Goal: Task Accomplishment & Management: Complete application form

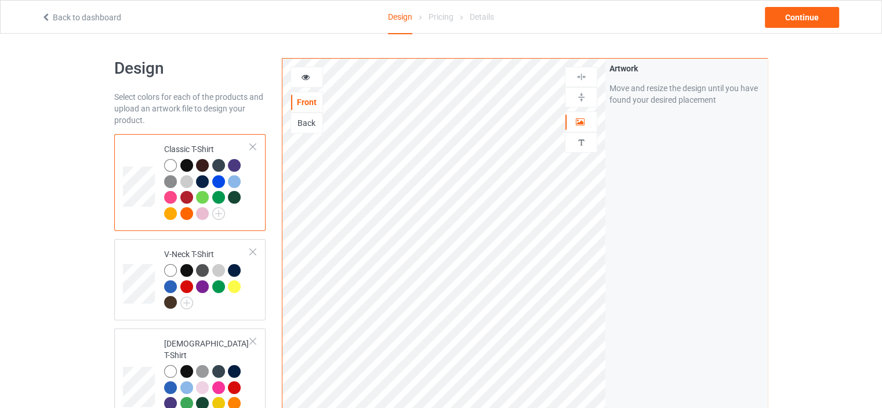
scroll to position [2480, 0]
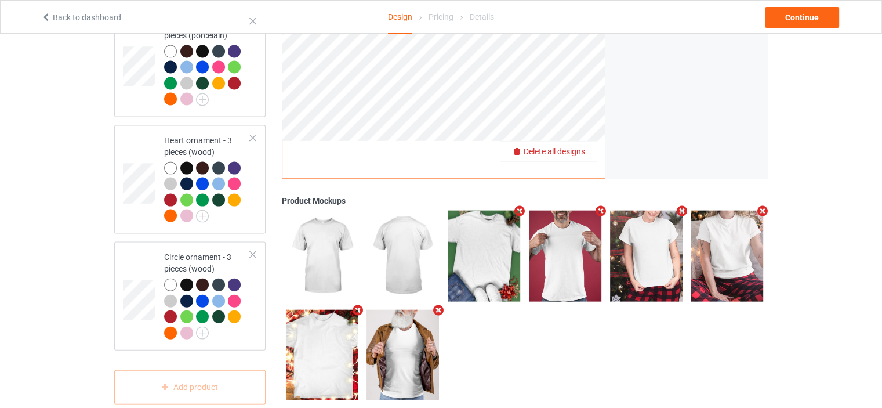
click at [577, 147] on span "Delete all designs" at bounding box center [554, 151] width 61 height 9
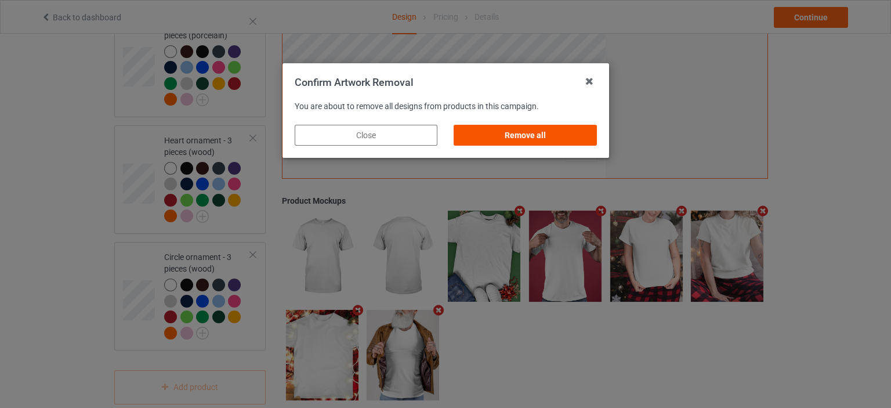
click at [562, 132] on div "Remove all" at bounding box center [525, 135] width 143 height 21
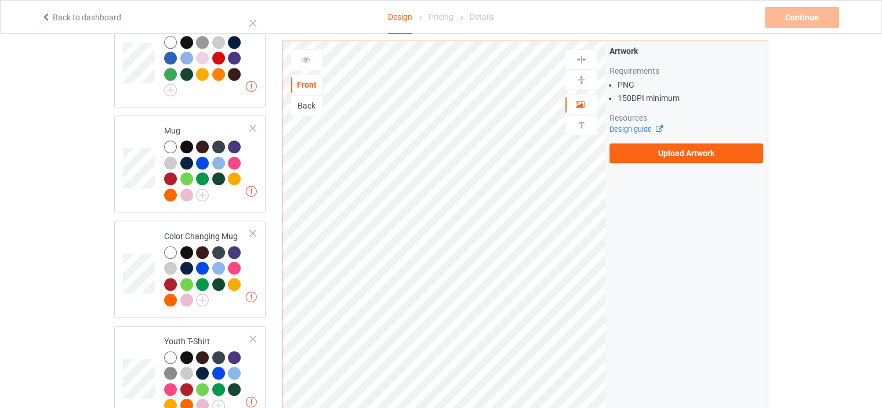
scroll to position [0, 0]
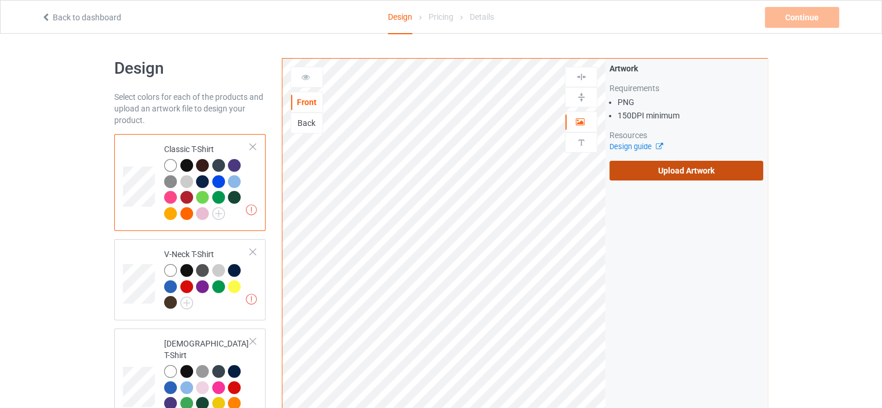
click at [707, 169] on label "Upload Artwork" at bounding box center [687, 171] width 154 height 20
click at [0, 0] on input "Upload Artwork" at bounding box center [0, 0] width 0 height 0
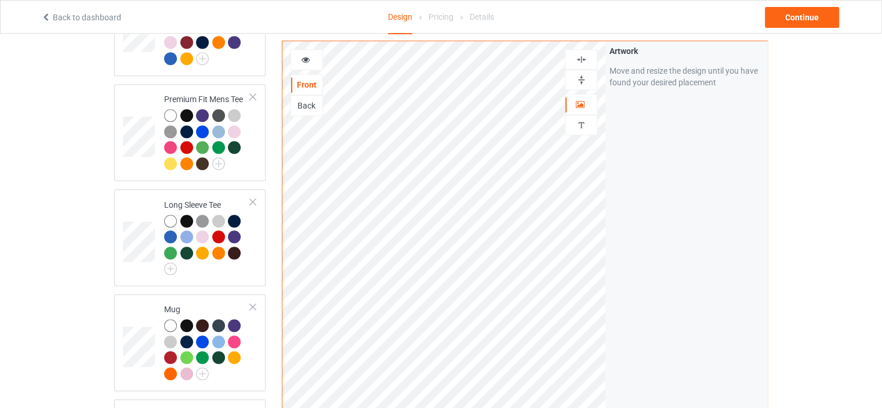
scroll to position [638, 0]
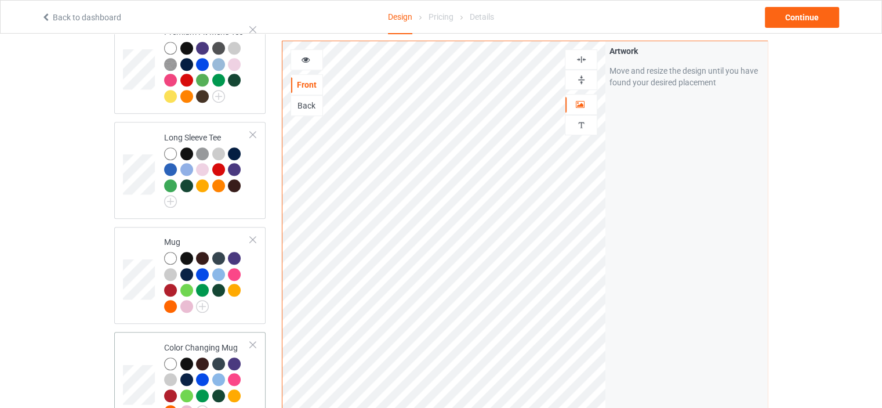
click at [200, 342] on div "Color Changing Mug" at bounding box center [207, 379] width 86 height 75
click at [579, 83] on img at bounding box center [581, 79] width 11 height 11
click at [302, 57] on icon at bounding box center [306, 58] width 10 height 8
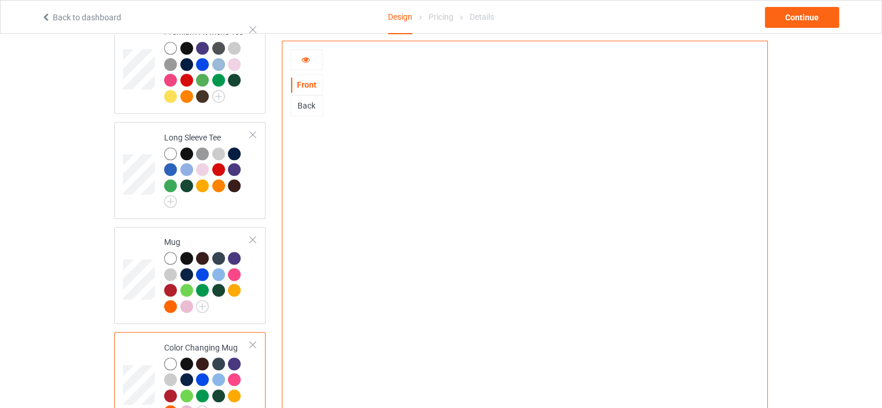
click at [306, 57] on icon at bounding box center [306, 58] width 10 height 8
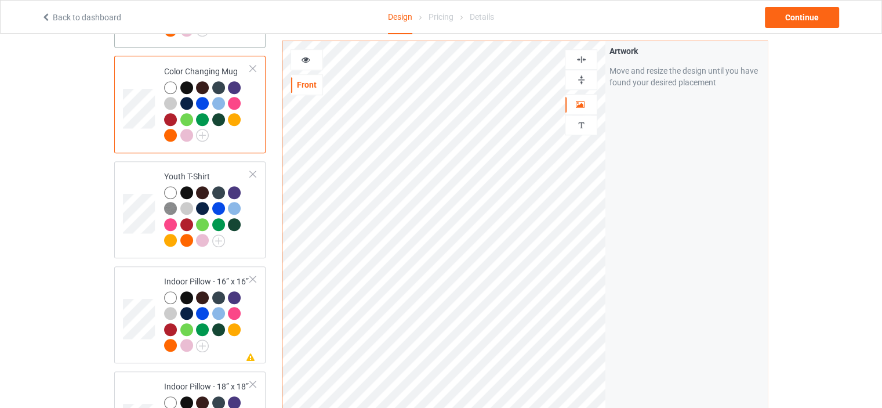
scroll to position [986, 0]
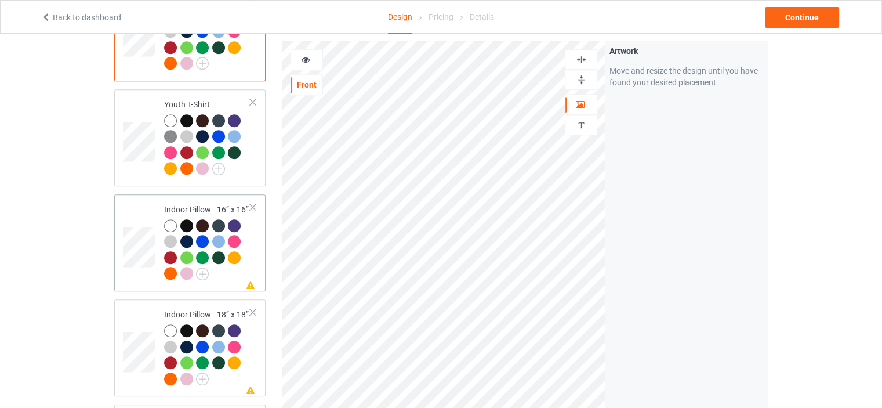
click at [210, 199] on td "Missing artwork on 1 side(s) Indoor Pillow - 16” x 16”" at bounding box center [207, 243] width 99 height 88
click at [584, 81] on img at bounding box center [581, 79] width 11 height 11
click at [582, 57] on img at bounding box center [581, 59] width 11 height 11
click at [581, 78] on img at bounding box center [581, 79] width 11 height 11
click at [581, 56] on img at bounding box center [581, 59] width 11 height 11
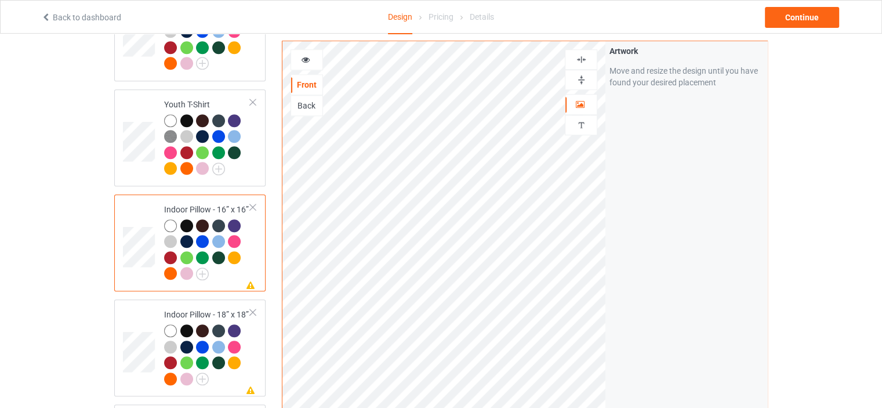
click at [576, 77] on img at bounding box center [581, 79] width 11 height 11
click at [580, 60] on img at bounding box center [581, 59] width 11 height 11
click at [304, 60] on icon at bounding box center [306, 58] width 10 height 8
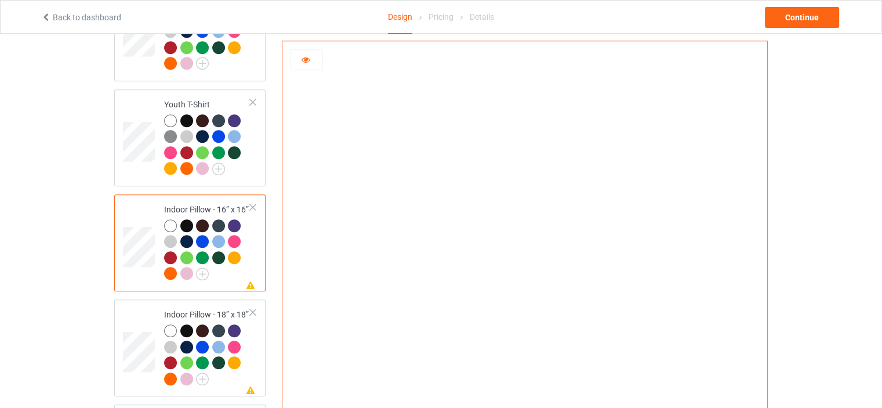
click at [306, 56] on icon at bounding box center [306, 58] width 10 height 8
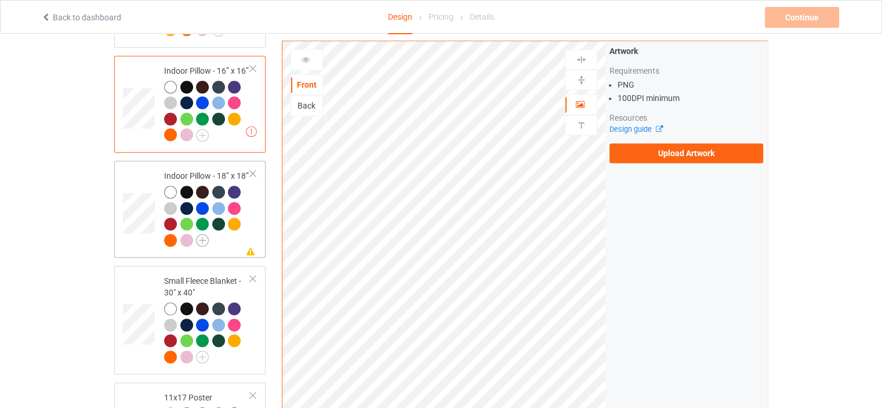
scroll to position [1123, 0]
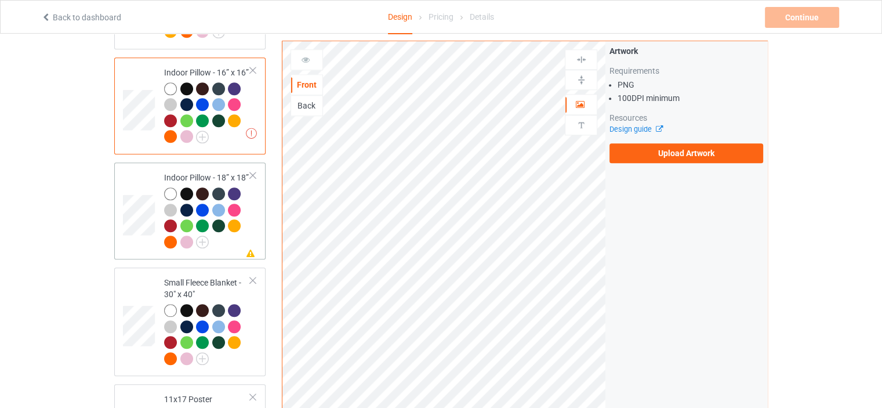
click at [197, 172] on div "Indoor Pillow - 18” x 18”" at bounding box center [207, 209] width 86 height 75
click at [214, 67] on div "Indoor Pillow - 16” x 16”" at bounding box center [207, 104] width 86 height 75
click at [698, 150] on label "Upload Artwork" at bounding box center [687, 153] width 154 height 20
click at [0, 0] on input "Upload Artwork" at bounding box center [0, 0] width 0 height 0
click at [670, 149] on label "Upload Artwork" at bounding box center [687, 153] width 154 height 20
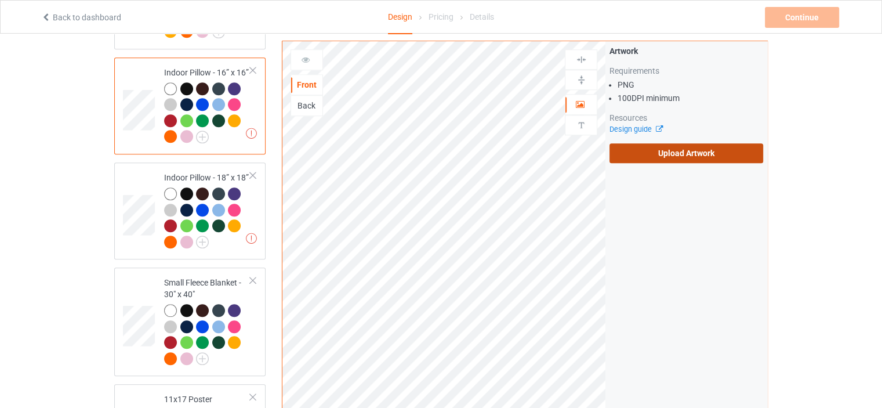
click at [0, 0] on input "Upload Artwork" at bounding box center [0, 0] width 0 height 0
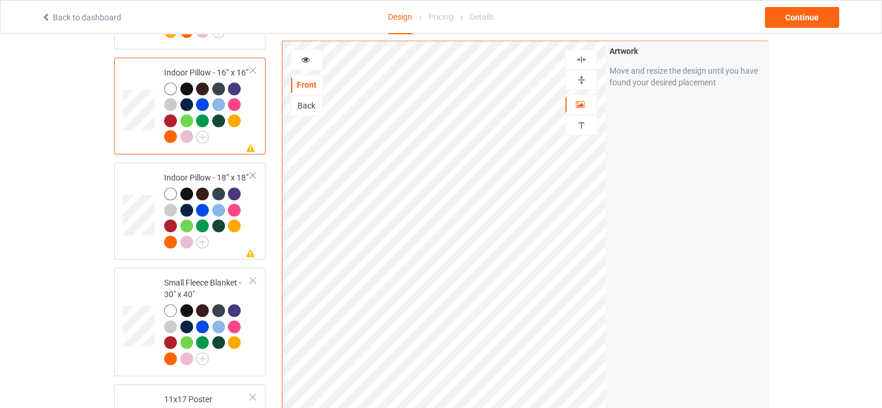
click at [583, 78] on img at bounding box center [581, 79] width 11 height 11
click at [584, 56] on img at bounding box center [581, 59] width 11 height 11
drag, startPoint x: 583, startPoint y: 78, endPoint x: 584, endPoint y: 64, distance: 14.6
click at [583, 77] on img at bounding box center [581, 79] width 11 height 11
click at [583, 57] on img at bounding box center [581, 59] width 11 height 11
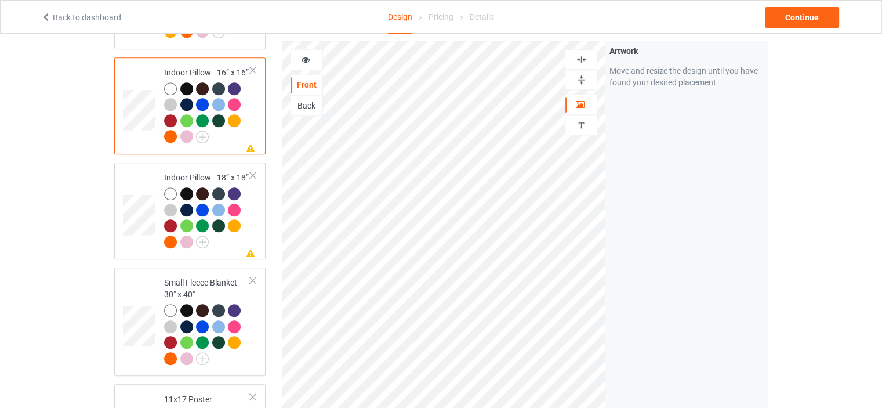
click at [301, 60] on icon at bounding box center [306, 58] width 10 height 8
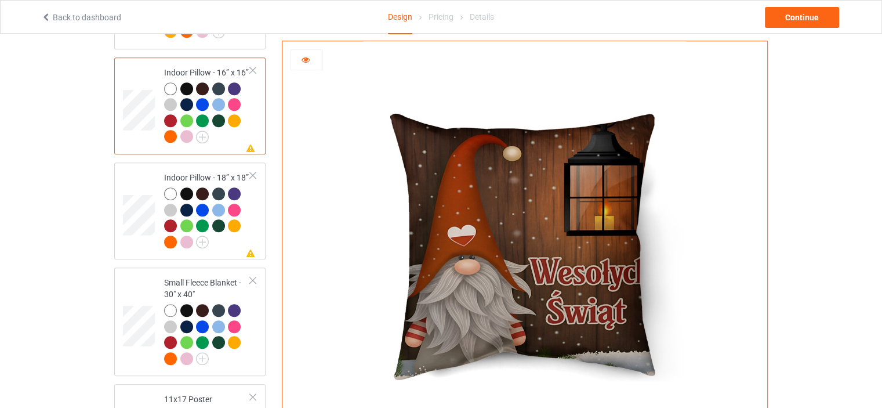
click at [307, 60] on icon at bounding box center [306, 58] width 10 height 8
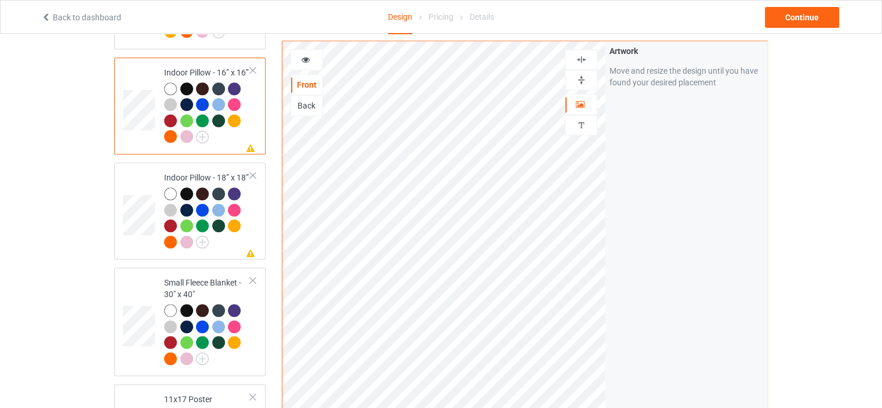
click at [584, 78] on img at bounding box center [581, 79] width 11 height 11
click at [584, 57] on img at bounding box center [581, 59] width 11 height 11
click at [306, 55] on icon at bounding box center [306, 58] width 10 height 8
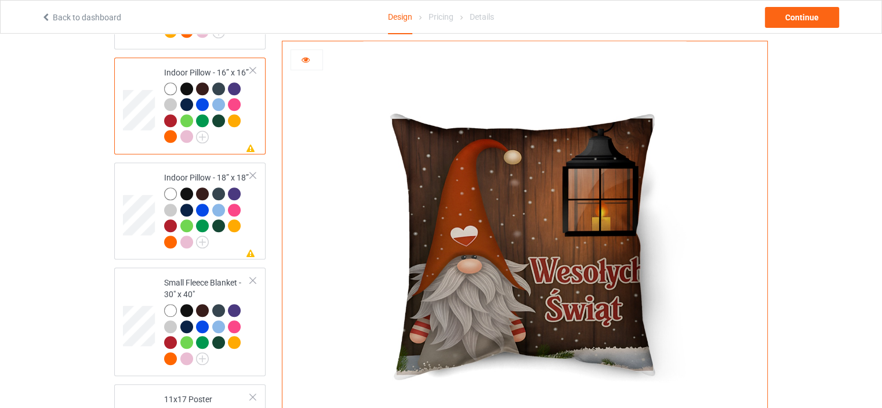
click at [312, 58] on div at bounding box center [306, 60] width 31 height 12
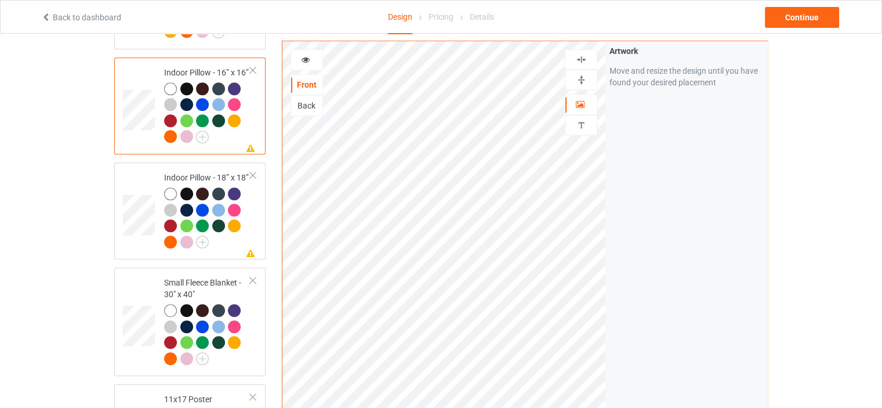
click at [578, 85] on div at bounding box center [581, 80] width 32 height 20
click at [584, 57] on img at bounding box center [581, 59] width 11 height 11
click at [584, 85] on div at bounding box center [581, 80] width 32 height 20
click at [581, 79] on img at bounding box center [581, 79] width 11 height 11
click at [310, 57] on icon at bounding box center [306, 58] width 10 height 8
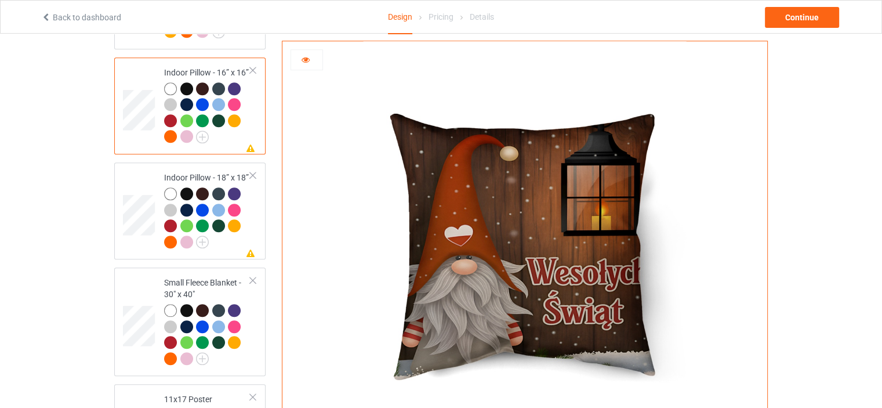
click at [310, 57] on icon at bounding box center [306, 58] width 10 height 8
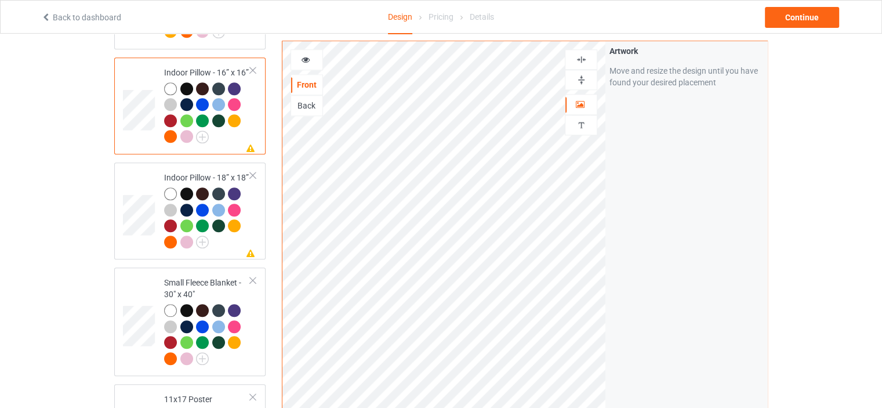
click at [304, 57] on icon at bounding box center [306, 58] width 10 height 8
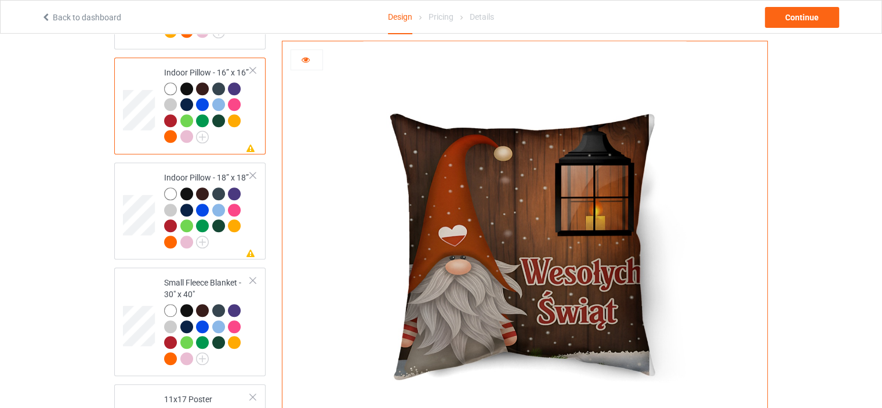
click at [311, 60] on div at bounding box center [306, 60] width 31 height 12
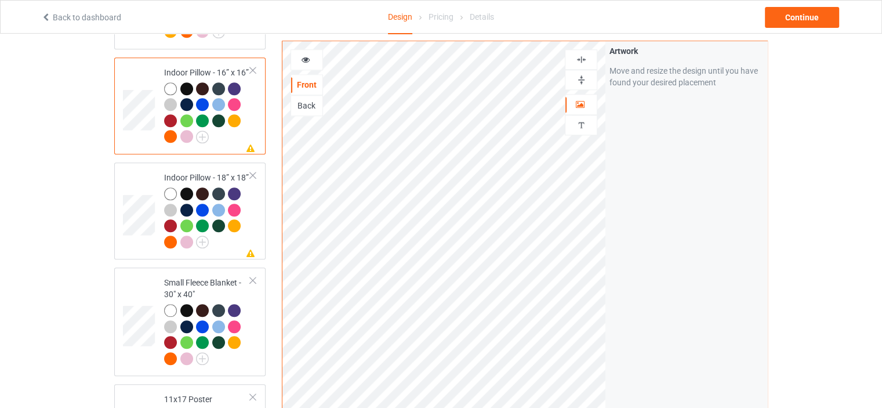
click at [586, 56] on img at bounding box center [581, 59] width 11 height 11
click at [580, 74] on img at bounding box center [581, 79] width 11 height 11
click at [578, 81] on img at bounding box center [581, 79] width 11 height 11
click at [306, 54] on icon at bounding box center [306, 58] width 10 height 8
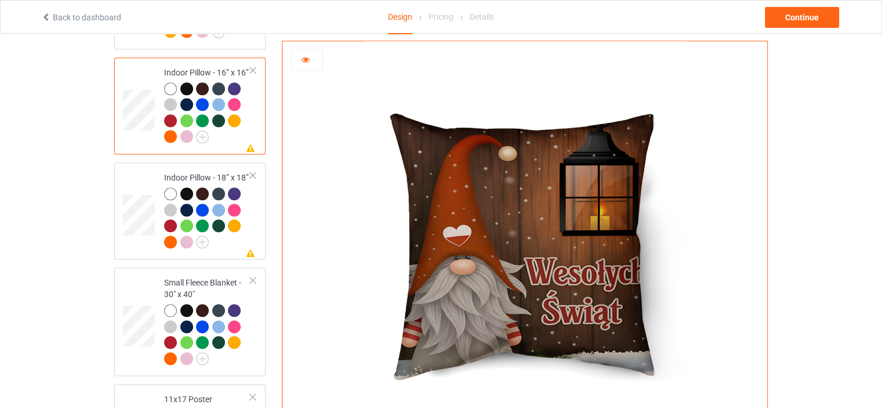
click at [311, 59] on div at bounding box center [306, 60] width 31 height 12
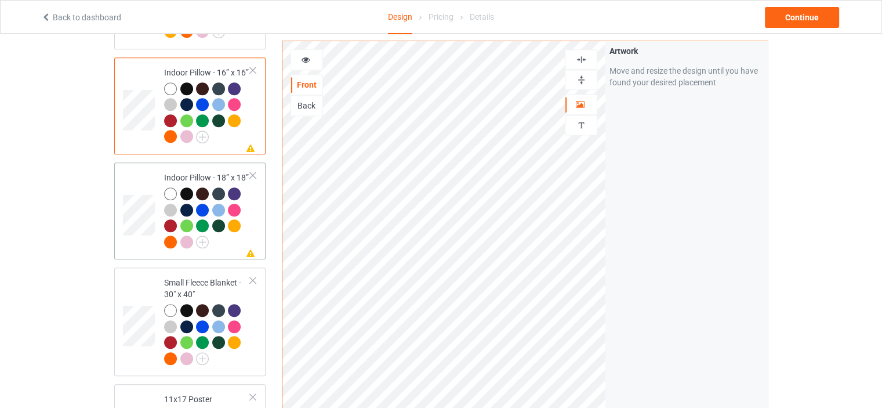
click at [204, 172] on div "Indoor Pillow - 18” x 18”" at bounding box center [207, 209] width 86 height 75
click at [583, 79] on img at bounding box center [581, 79] width 11 height 11
click at [582, 60] on img at bounding box center [581, 59] width 11 height 11
drag, startPoint x: 578, startPoint y: 79, endPoint x: 581, endPoint y: 70, distance: 9.2
click at [580, 79] on img at bounding box center [581, 79] width 11 height 11
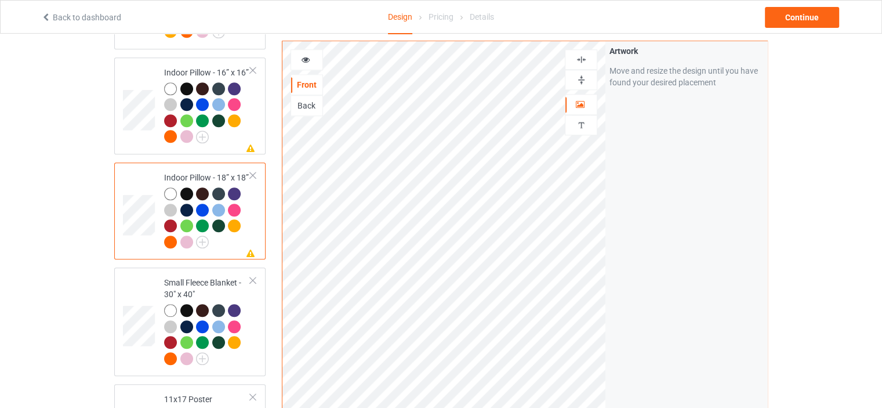
click at [584, 61] on img at bounding box center [581, 59] width 11 height 11
click at [312, 61] on div at bounding box center [306, 60] width 31 height 12
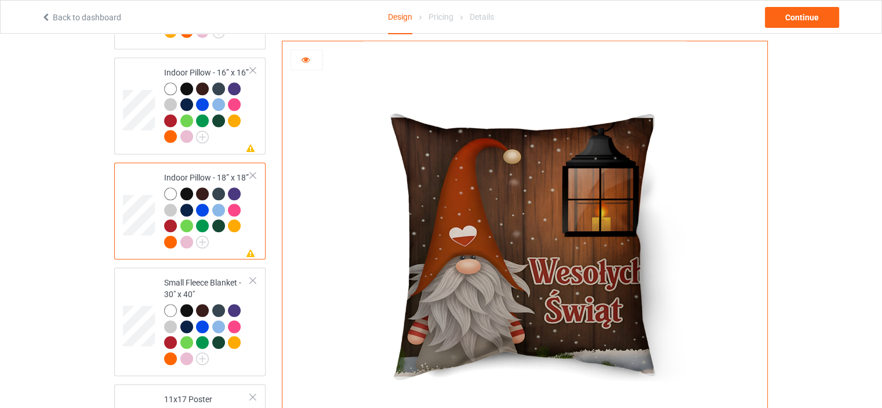
click at [312, 61] on div at bounding box center [306, 60] width 31 height 12
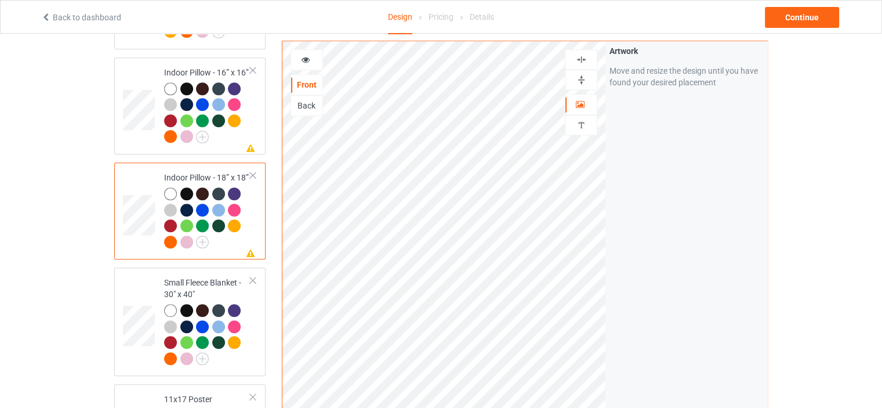
click at [580, 78] on img at bounding box center [581, 79] width 11 height 11
click at [580, 58] on img at bounding box center [581, 59] width 11 height 11
click at [307, 54] on div at bounding box center [306, 60] width 31 height 12
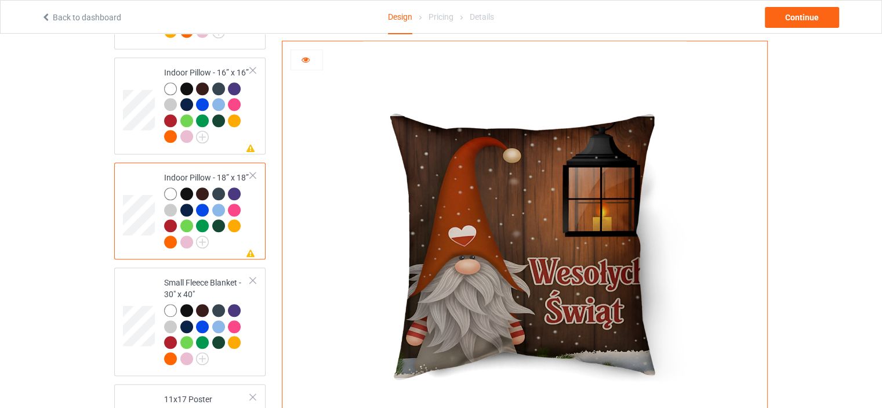
click at [312, 57] on div at bounding box center [306, 60] width 31 height 12
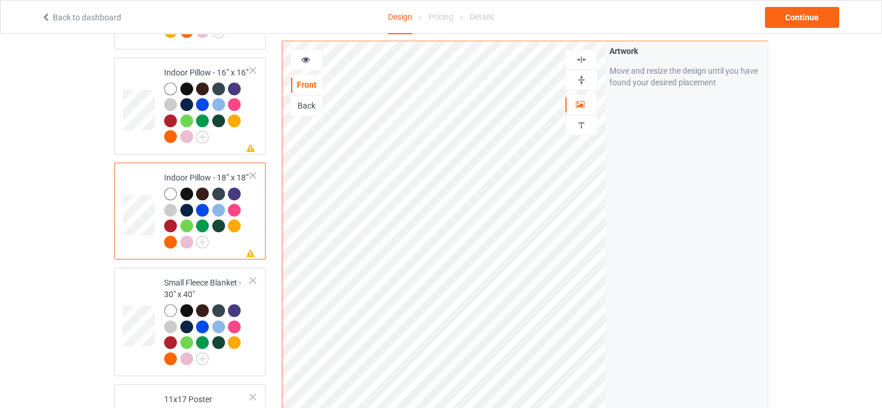
click at [586, 75] on img at bounding box center [581, 79] width 11 height 11
click at [585, 60] on img at bounding box center [581, 59] width 11 height 11
click at [584, 78] on img at bounding box center [581, 79] width 11 height 11
click at [302, 56] on icon at bounding box center [306, 58] width 10 height 8
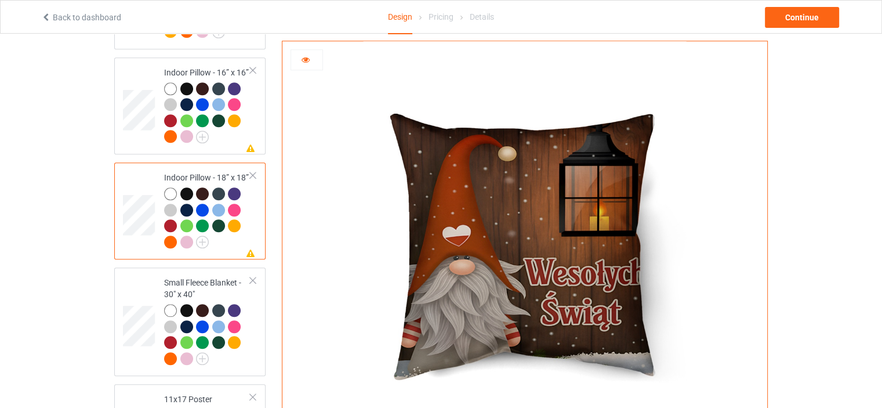
click at [312, 57] on div at bounding box center [306, 60] width 31 height 12
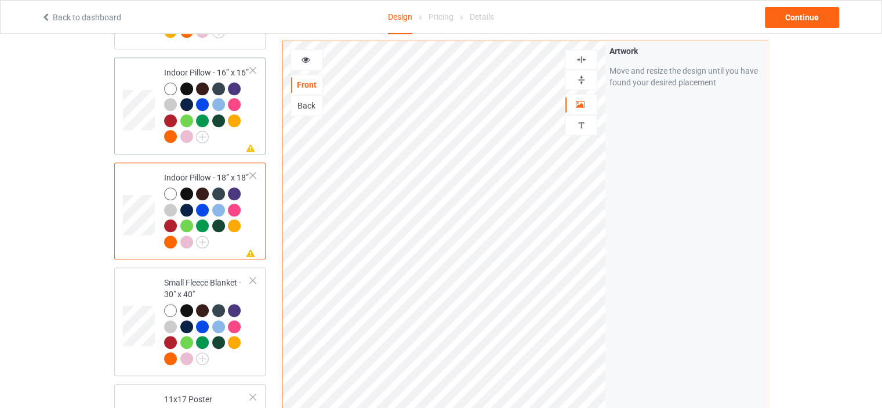
click at [190, 62] on td "Missing artwork on 1 side(s) Indoor Pillow - 16” x 16”" at bounding box center [207, 106] width 99 height 88
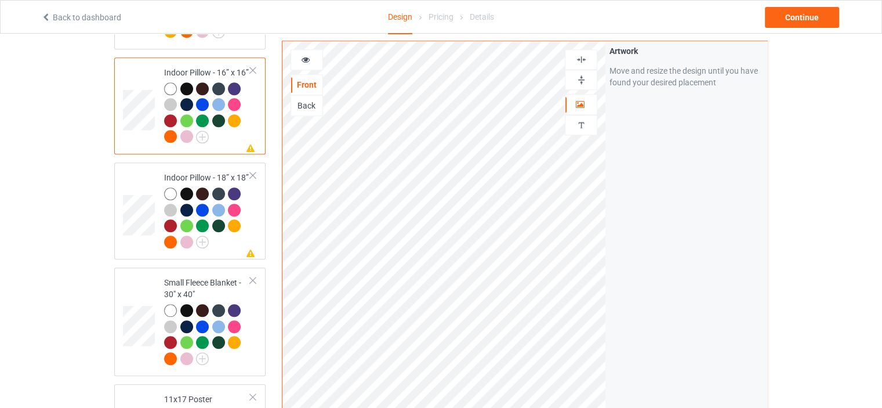
click at [313, 58] on div at bounding box center [306, 60] width 31 height 12
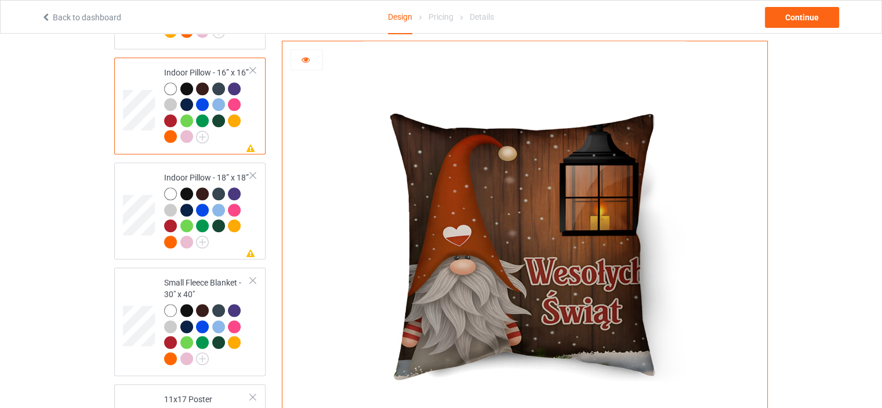
click at [319, 59] on div at bounding box center [306, 60] width 31 height 12
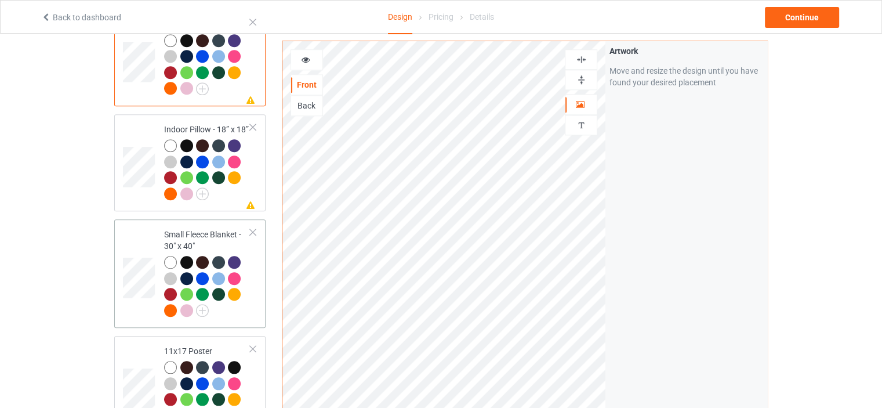
scroll to position [1181, 0]
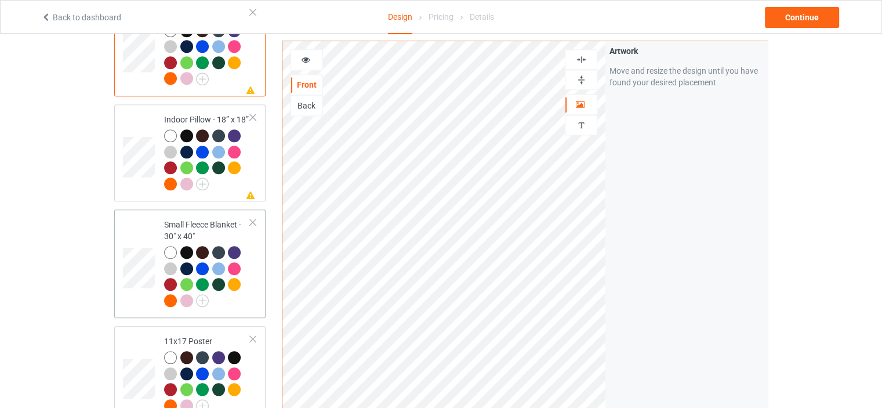
click at [204, 214] on td "Small Fleece Blanket - 30" x 40"" at bounding box center [207, 263] width 99 height 99
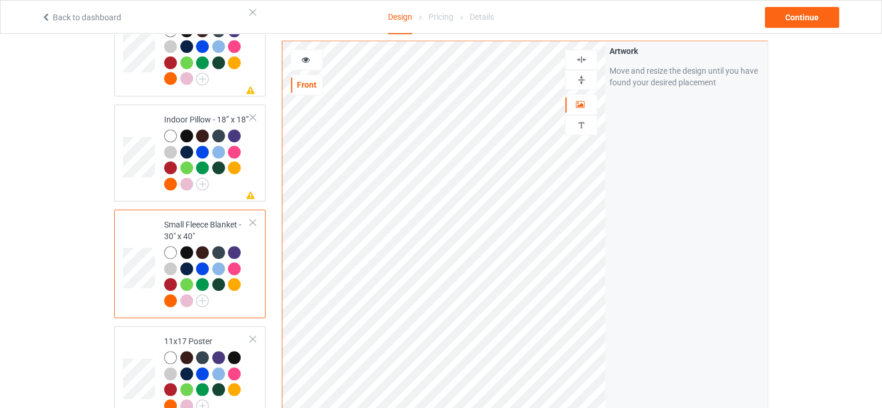
click at [587, 77] on img at bounding box center [581, 79] width 11 height 11
click at [587, 57] on img at bounding box center [581, 59] width 11 height 11
click at [197, 335] on div "11x17 Poster" at bounding box center [207, 372] width 86 height 75
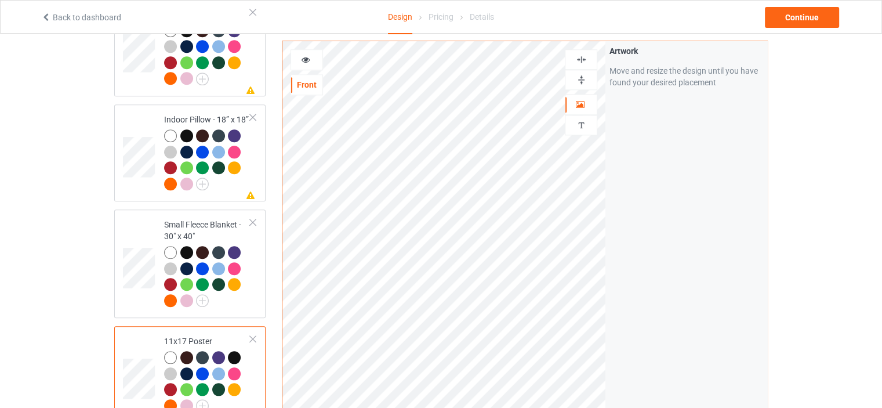
click at [582, 83] on img at bounding box center [581, 79] width 11 height 11
click at [587, 60] on img at bounding box center [581, 59] width 11 height 11
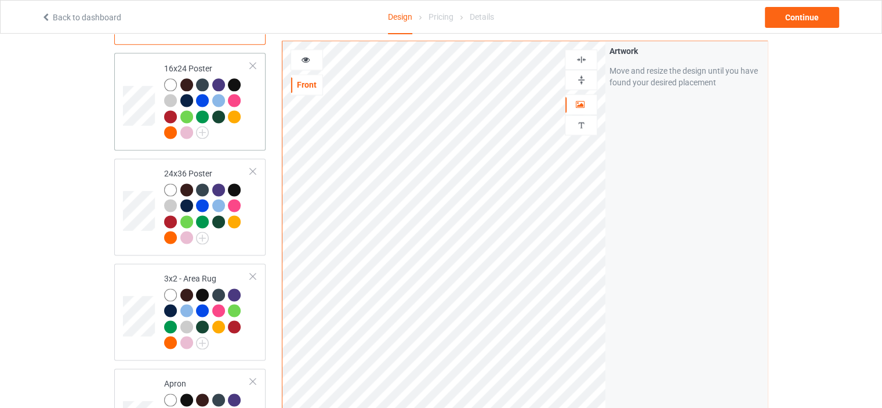
scroll to position [1587, 0]
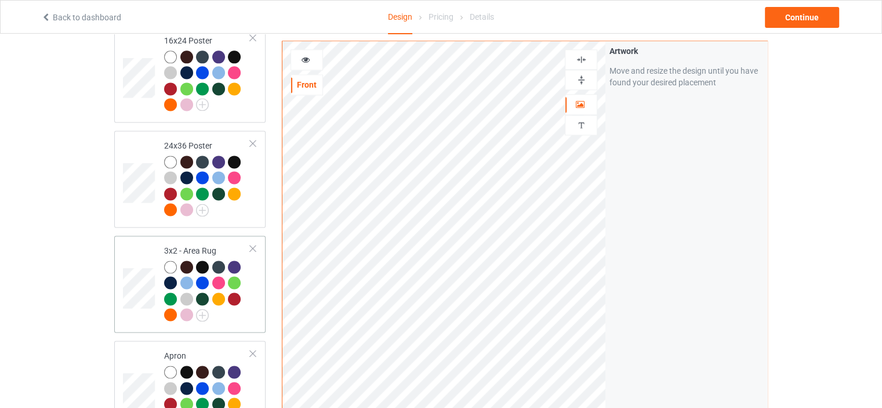
click at [202, 240] on td "3x2 - Area Rug" at bounding box center [207, 284] width 99 height 88
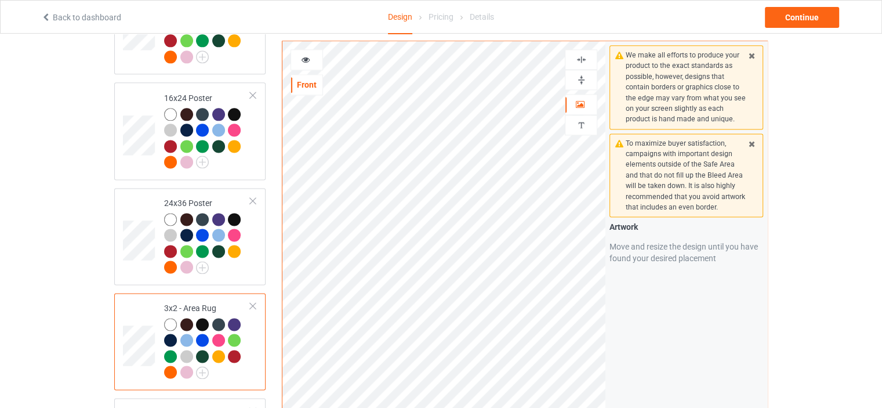
scroll to position [1587, 0]
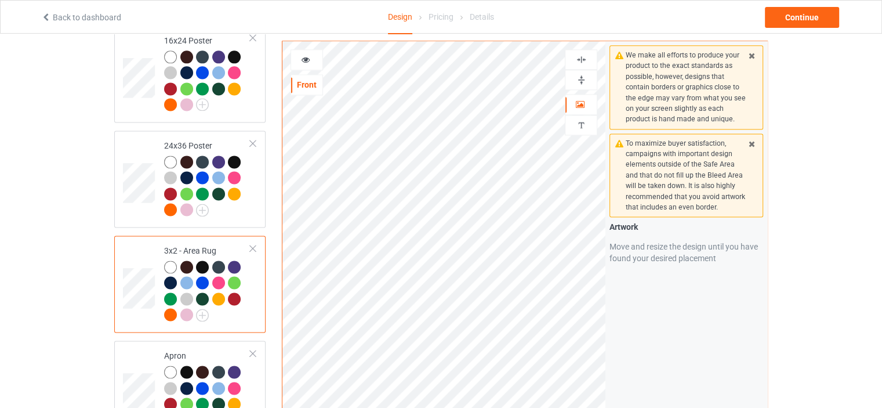
click at [584, 78] on img at bounding box center [581, 79] width 11 height 11
click at [584, 57] on img at bounding box center [581, 59] width 11 height 11
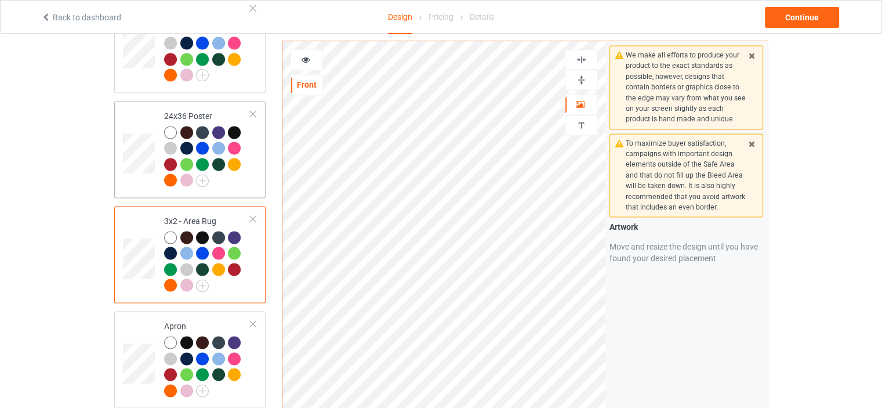
scroll to position [1645, 0]
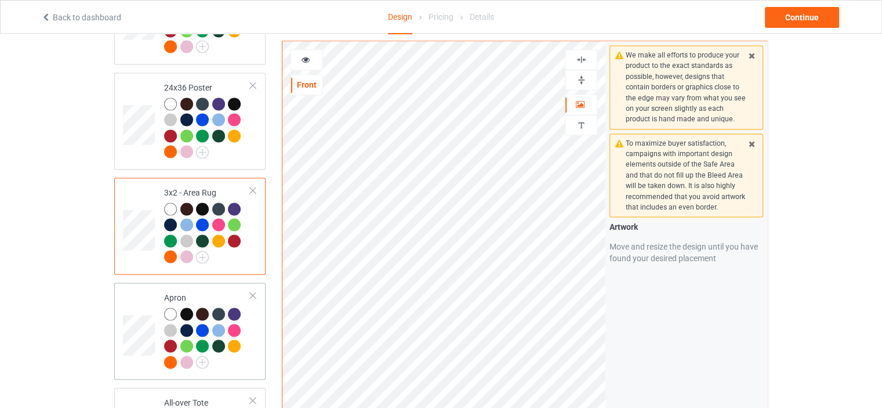
click at [187, 292] on div "Apron" at bounding box center [207, 329] width 86 height 75
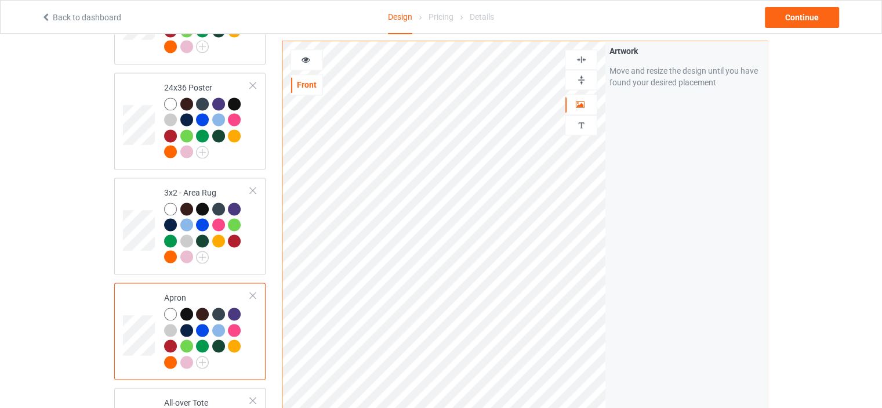
click at [584, 59] on img at bounding box center [581, 59] width 11 height 11
click at [309, 55] on icon at bounding box center [306, 58] width 10 height 8
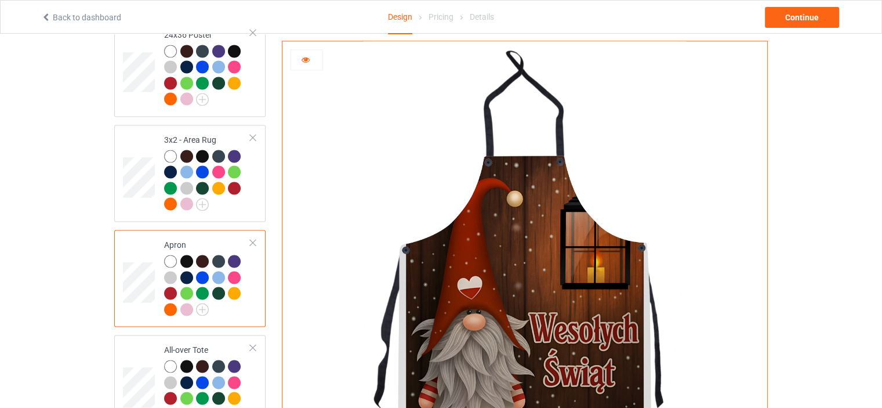
scroll to position [1761, 0]
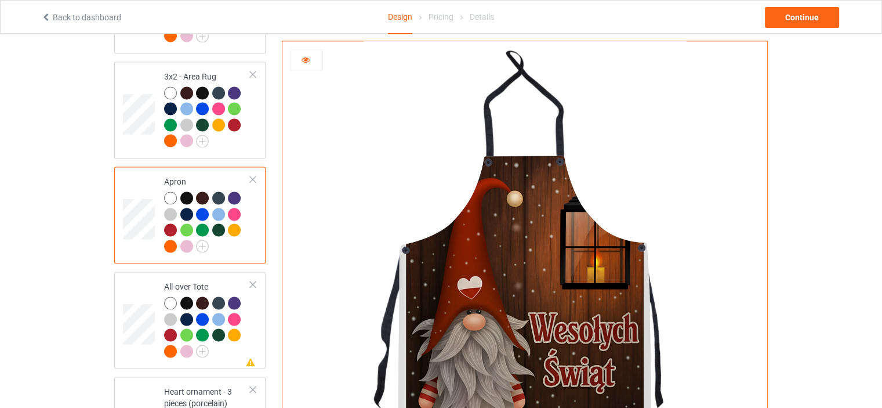
click at [309, 54] on icon at bounding box center [306, 58] width 10 height 8
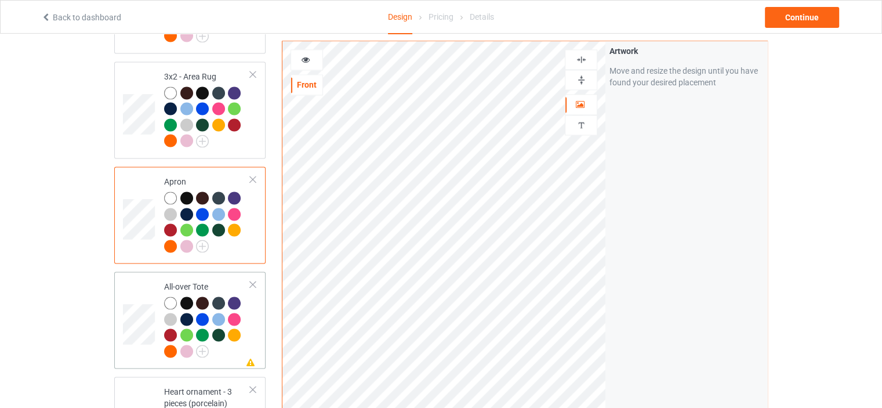
click at [200, 281] on div "All-over Tote" at bounding box center [207, 318] width 86 height 75
click at [586, 77] on img at bounding box center [581, 79] width 11 height 11
click at [586, 59] on img at bounding box center [581, 59] width 11 height 11
drag, startPoint x: 583, startPoint y: 78, endPoint x: 585, endPoint y: 65, distance: 13.7
click at [583, 78] on img at bounding box center [581, 79] width 11 height 11
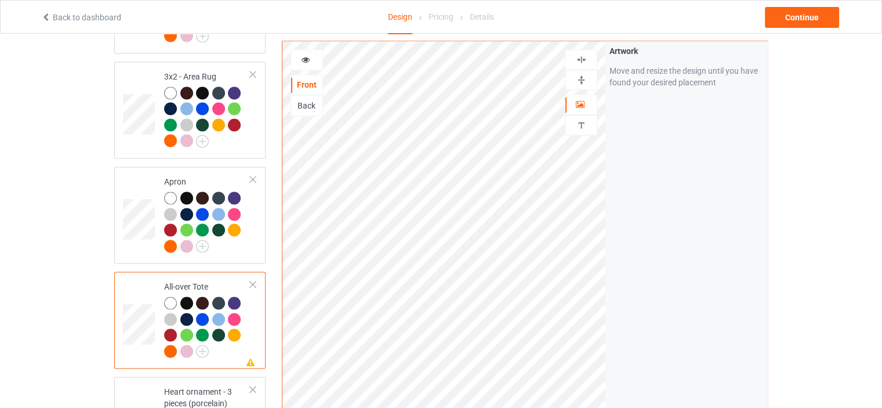
click at [588, 55] on div at bounding box center [581, 59] width 31 height 11
click at [579, 83] on img at bounding box center [581, 79] width 11 height 11
click at [584, 57] on img at bounding box center [581, 59] width 11 height 11
click at [312, 57] on div at bounding box center [306, 60] width 31 height 12
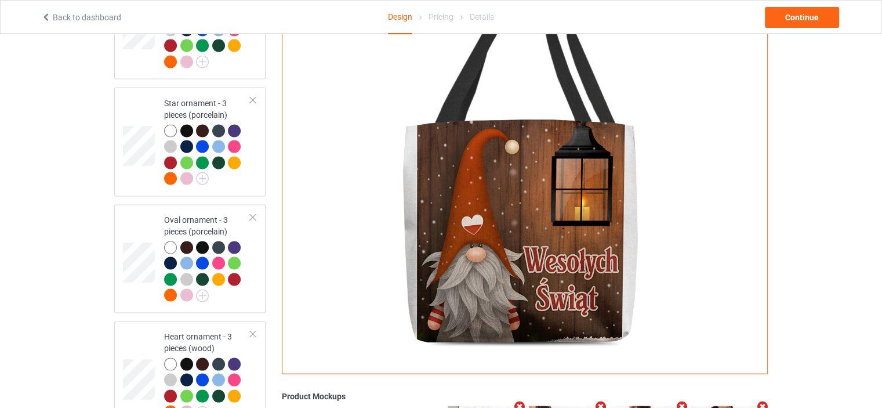
scroll to position [1877, 0]
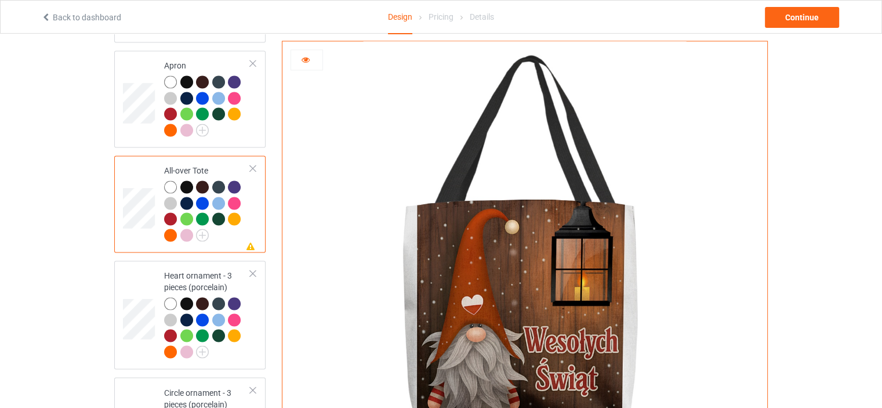
click at [304, 52] on div at bounding box center [307, 59] width 32 height 21
click at [310, 62] on div at bounding box center [306, 60] width 31 height 12
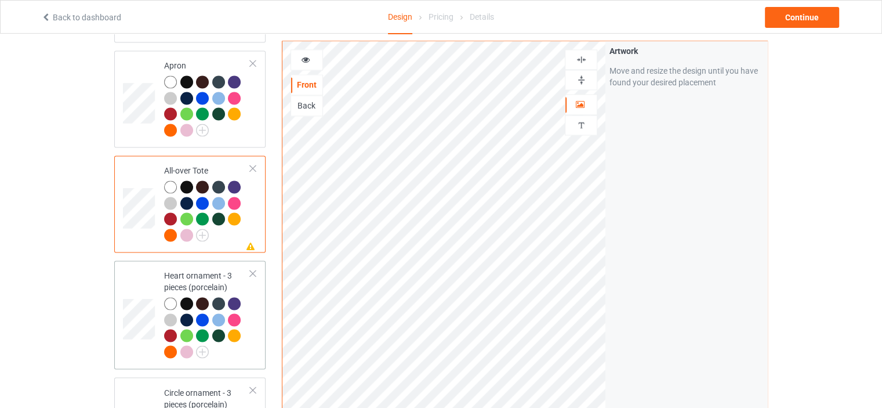
click at [188, 270] on div "Heart ornament - 3 pieces (porcelain)" at bounding box center [207, 313] width 86 height 87
click at [584, 81] on img at bounding box center [581, 79] width 11 height 11
click at [584, 58] on img at bounding box center [581, 59] width 11 height 11
click at [583, 82] on img at bounding box center [581, 79] width 11 height 11
click at [581, 60] on img at bounding box center [581, 59] width 11 height 11
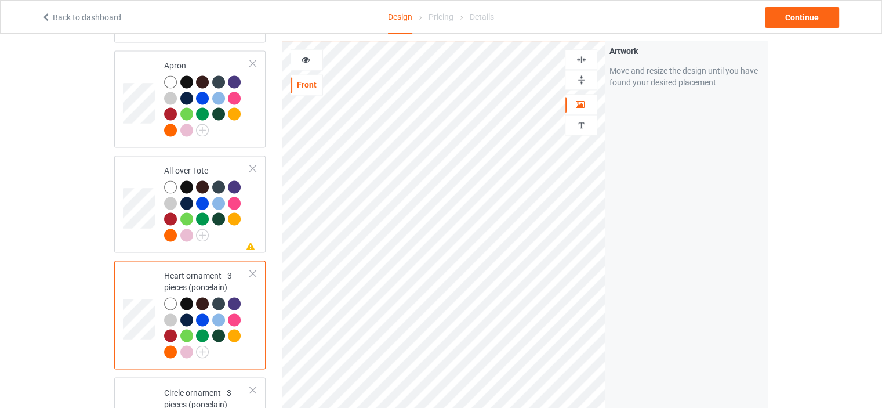
click at [583, 80] on img at bounding box center [581, 79] width 11 height 11
click at [580, 57] on img at bounding box center [581, 59] width 11 height 11
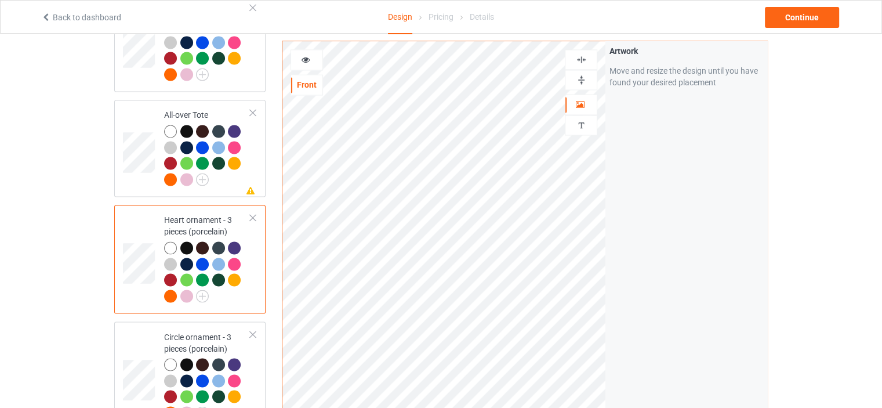
scroll to position [1994, 0]
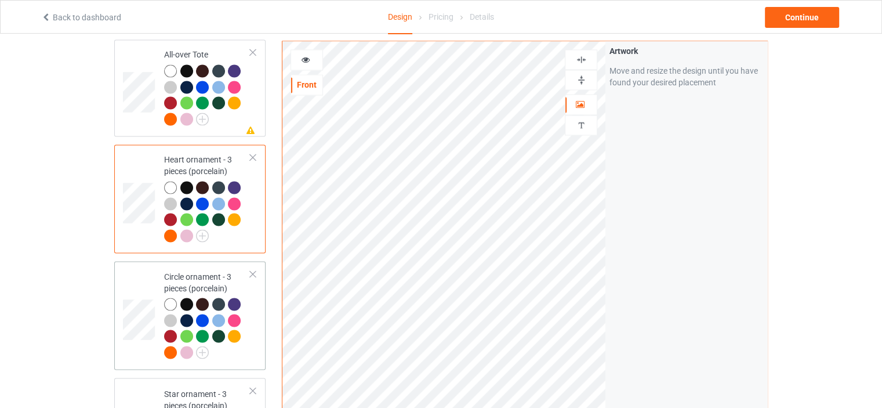
click at [176, 270] on div "Circle ornament - 3 pieces (porcelain)" at bounding box center [207, 313] width 86 height 87
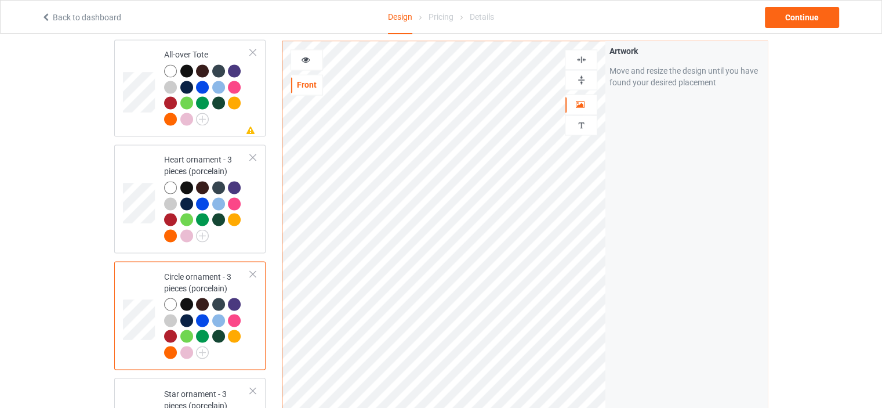
drag, startPoint x: 579, startPoint y: 83, endPoint x: 583, endPoint y: 60, distance: 23.0
click at [579, 82] on img at bounding box center [581, 79] width 11 height 11
click at [583, 60] on img at bounding box center [581, 59] width 11 height 11
click at [585, 59] on img at bounding box center [581, 59] width 11 height 11
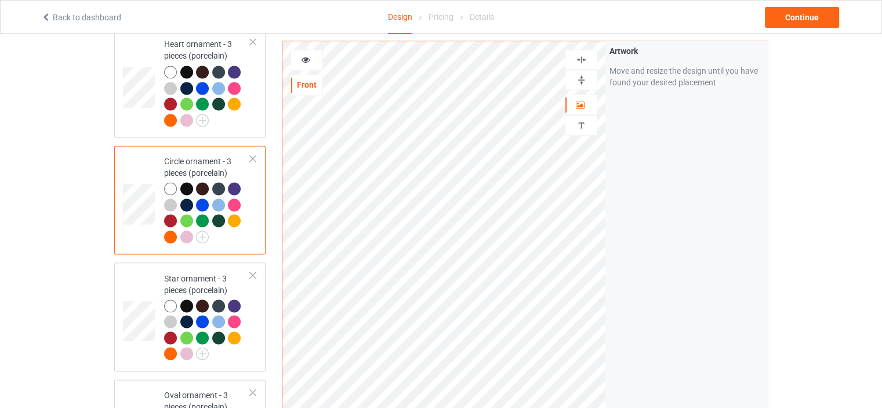
scroll to position [2110, 0]
click at [196, 272] on div "Star ornament - 3 pieces (porcelain)" at bounding box center [207, 315] width 86 height 87
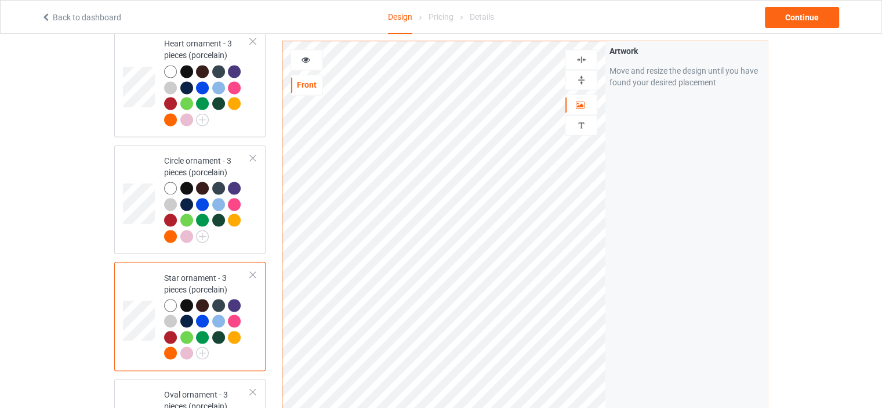
drag, startPoint x: 580, startPoint y: 82, endPoint x: 584, endPoint y: 66, distance: 16.7
click at [580, 81] on img at bounding box center [581, 79] width 11 height 11
click at [584, 59] on img at bounding box center [581, 59] width 11 height 11
click at [584, 60] on img at bounding box center [581, 59] width 11 height 11
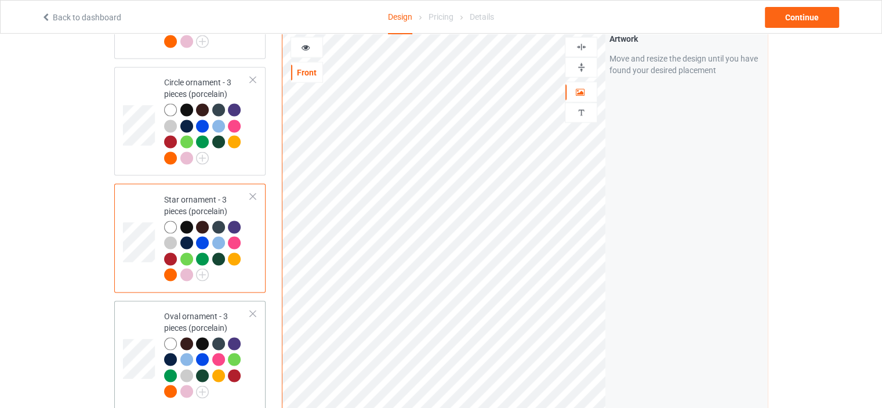
scroll to position [2342, 0]
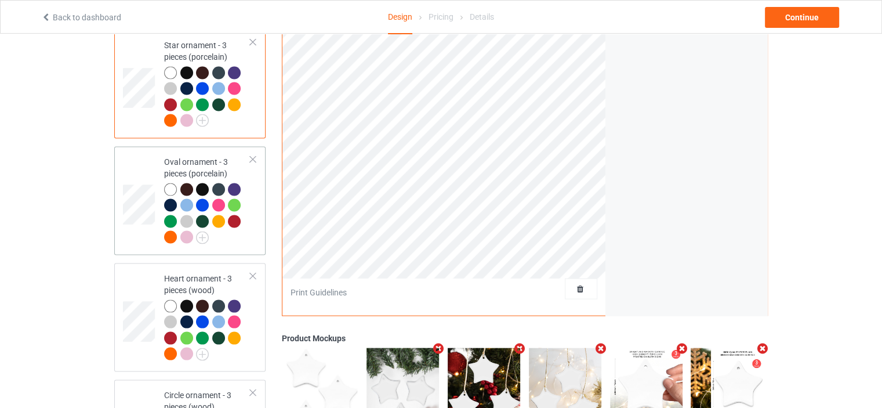
click at [190, 156] on div "Oval ornament - 3 pieces (porcelain)" at bounding box center [207, 199] width 86 height 87
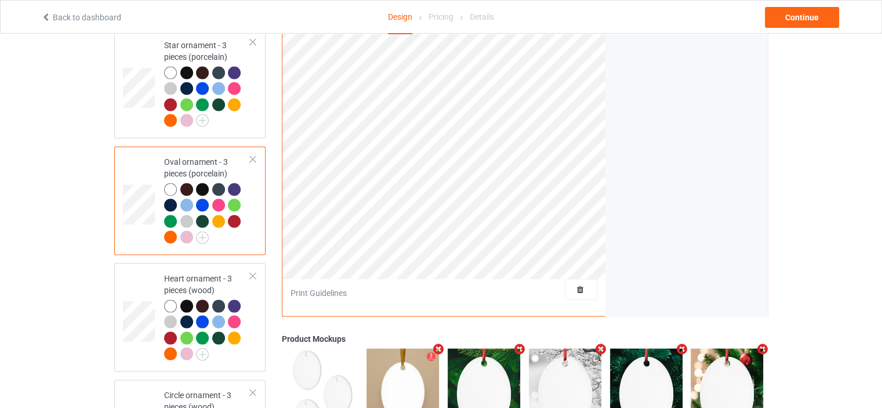
scroll to position [2052, 0]
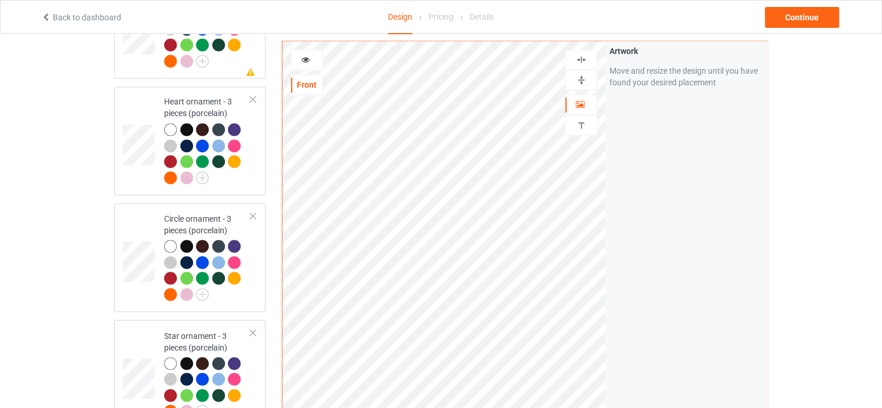
click at [580, 82] on img at bounding box center [581, 79] width 11 height 11
click at [579, 64] on img at bounding box center [581, 59] width 11 height 11
drag, startPoint x: 577, startPoint y: 77, endPoint x: 581, endPoint y: 71, distance: 6.6
click at [577, 76] on img at bounding box center [581, 79] width 11 height 11
click at [584, 57] on img at bounding box center [581, 59] width 11 height 11
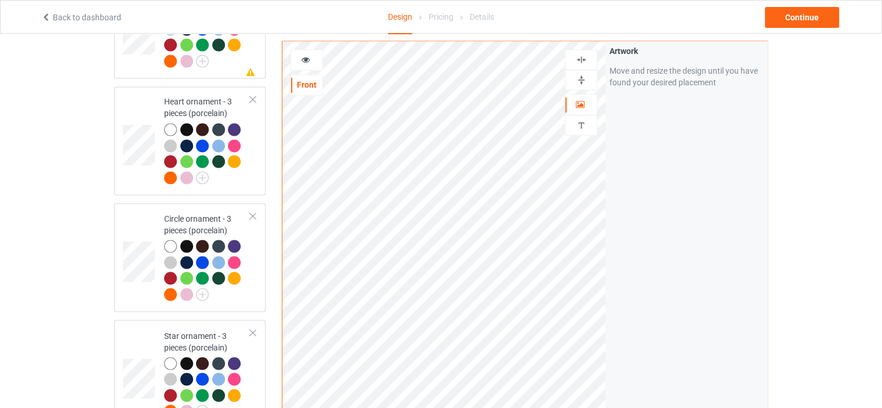
click at [587, 57] on div at bounding box center [581, 59] width 31 height 11
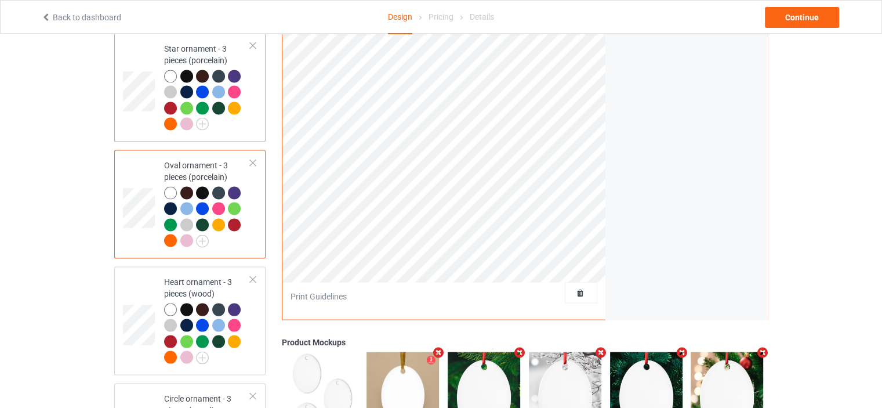
scroll to position [2458, 0]
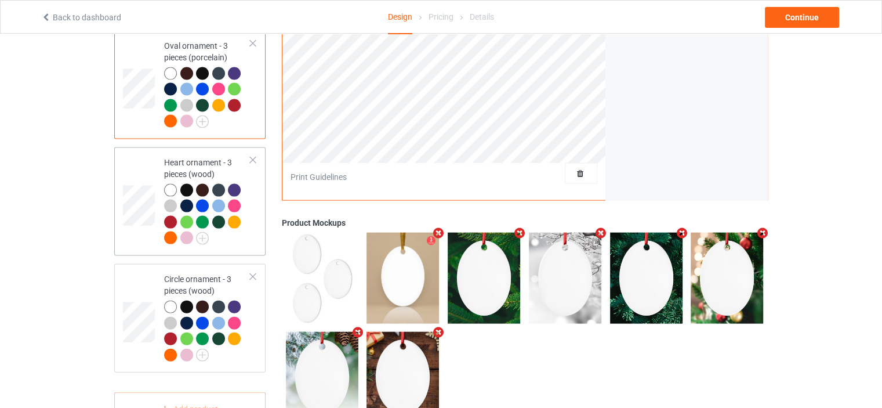
click at [179, 157] on div "Heart ornament - 3 pieces (wood)" at bounding box center [207, 200] width 86 height 87
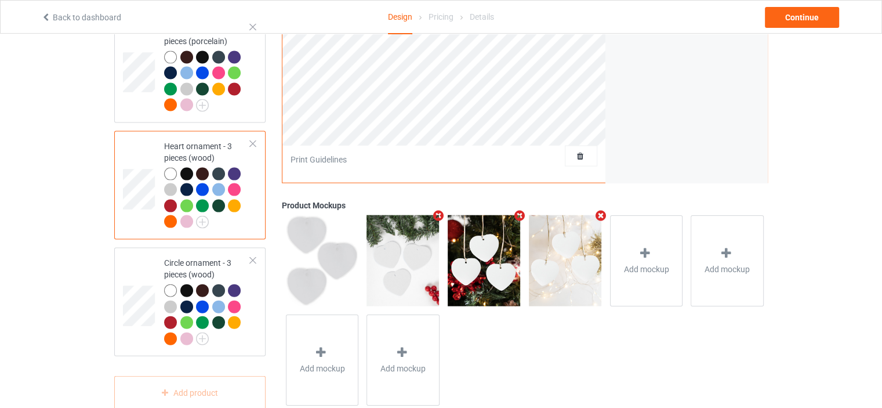
scroll to position [2480, 0]
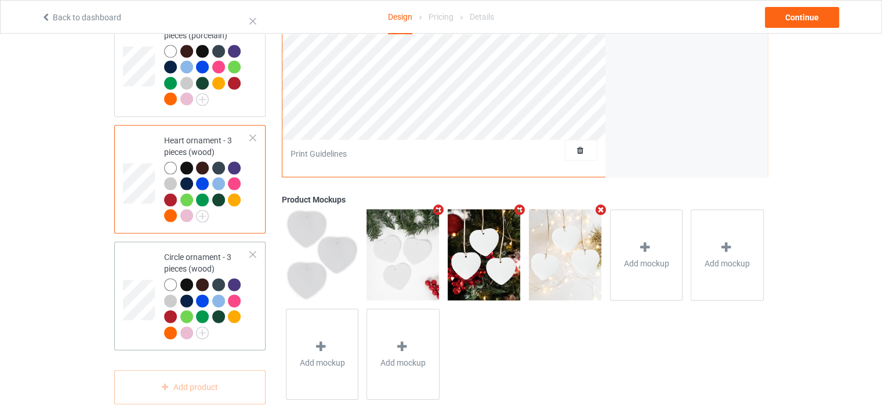
click at [190, 251] on div "Circle ornament - 3 pieces (wood)" at bounding box center [207, 294] width 86 height 87
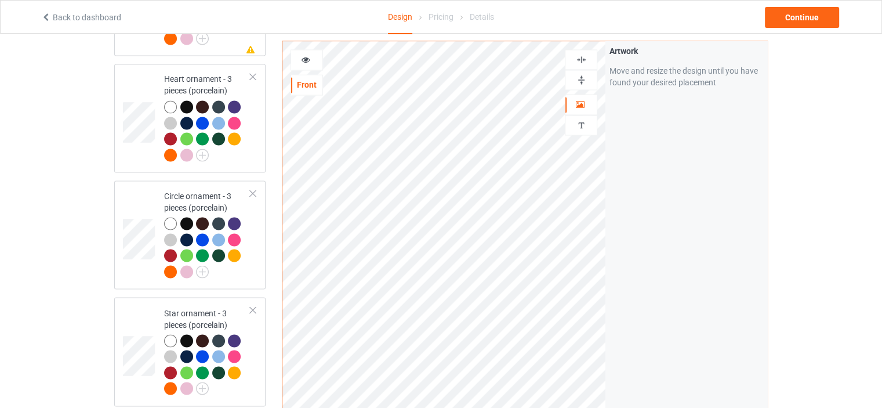
scroll to position [2074, 0]
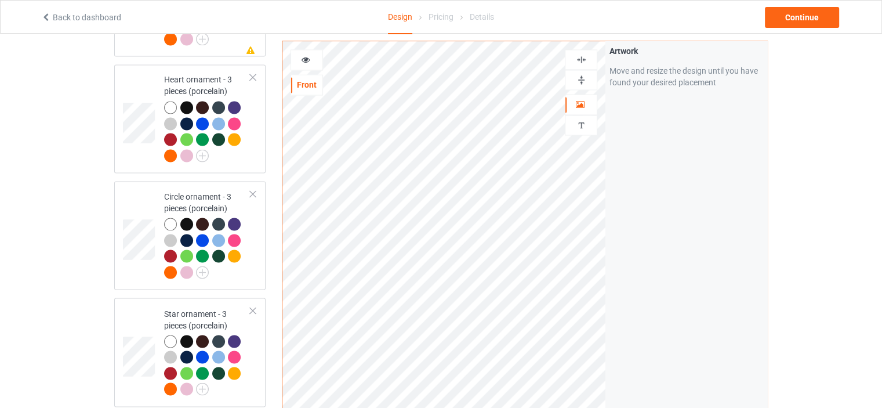
drag, startPoint x: 578, startPoint y: 78, endPoint x: 583, endPoint y: 54, distance: 24.9
click at [578, 78] on img at bounding box center [581, 79] width 11 height 11
click at [583, 54] on img at bounding box center [581, 59] width 11 height 11
click at [582, 77] on img at bounding box center [581, 79] width 11 height 11
click at [583, 57] on img at bounding box center [581, 59] width 11 height 11
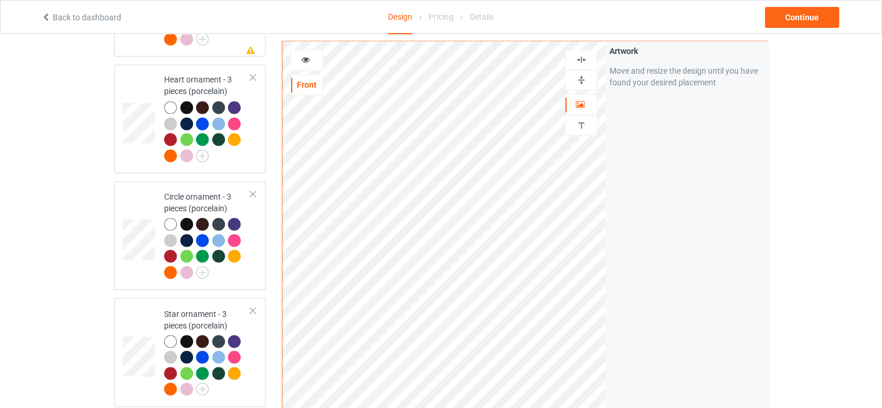
click at [583, 59] on img at bounding box center [581, 59] width 11 height 11
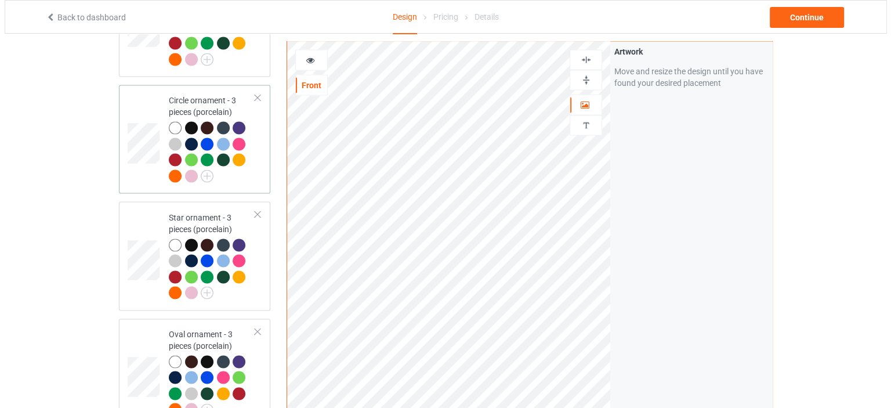
scroll to position [2480, 0]
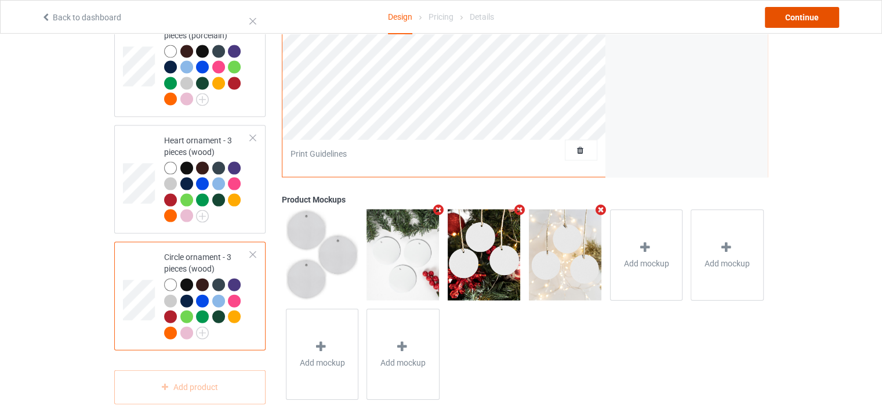
click at [820, 15] on div "Continue" at bounding box center [802, 17] width 74 height 21
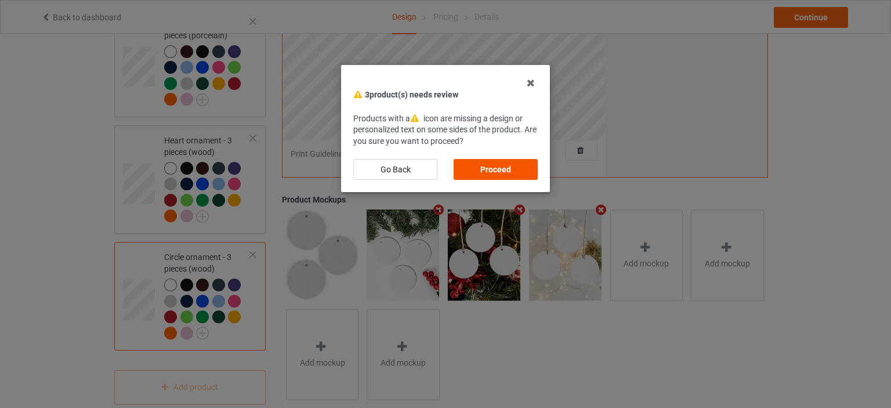
click at [511, 168] on div "Proceed" at bounding box center [496, 169] width 84 height 21
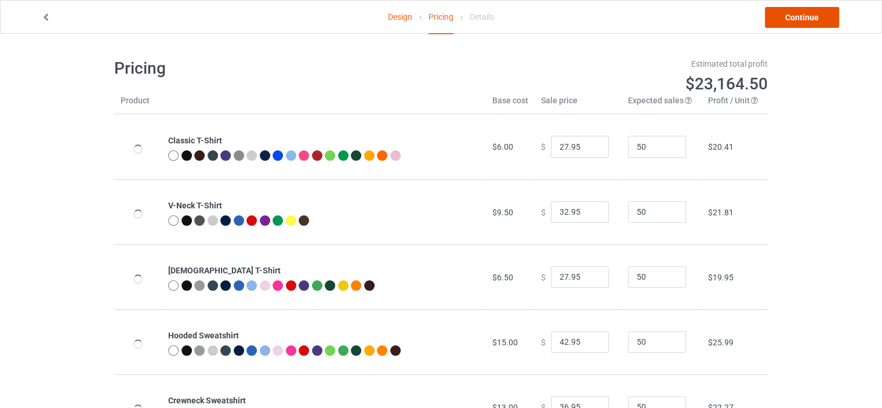
click at [800, 15] on link "Continue" at bounding box center [802, 17] width 74 height 21
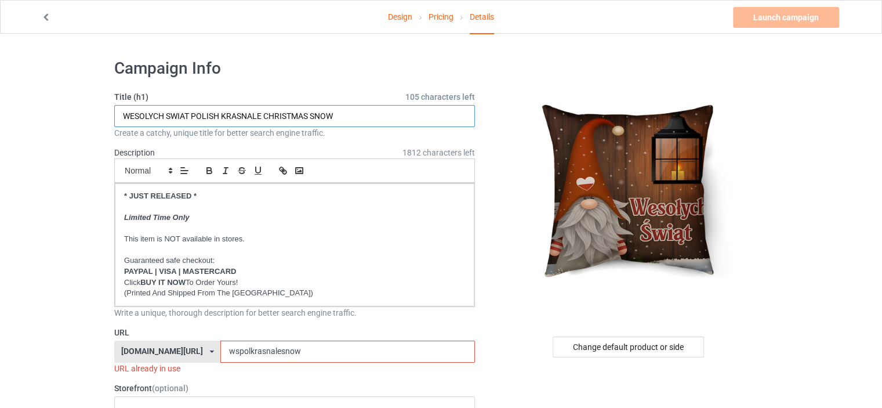
click at [262, 118] on input "WESOLYCH SWIAT POLISH KRASNALE CHRISTMAS SNOW" at bounding box center [294, 116] width 361 height 22
drag, startPoint x: 220, startPoint y: 114, endPoint x: 193, endPoint y: 111, distance: 28.0
click at [193, 111] on input "WESOLYCH SWIAT POLISH KRASNAL CHRISTMAS SNOW" at bounding box center [294, 116] width 361 height 22
click at [191, 113] on input "WESOLYCH SWIAT POLISH KRASNAL CHRISTMAS SNOW" at bounding box center [294, 116] width 361 height 22
paste input "CUTE"
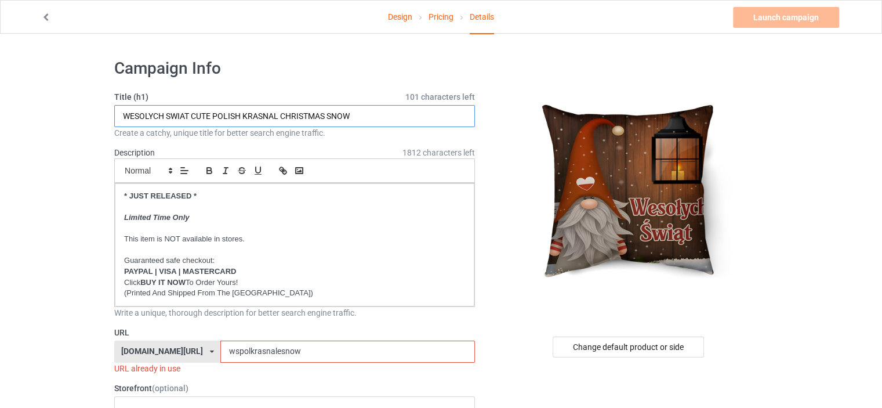
drag, startPoint x: 367, startPoint y: 117, endPoint x: 281, endPoint y: 113, distance: 86.0
click at [281, 113] on input "WESOLYCH SWIAT CUTE POLISH KRASNAL CHRISTMAS SNOW" at bounding box center [294, 116] width 361 height 22
type input "WESOLYCH SWIAT CUTE POLISH KRASNAL"
click at [333, 67] on h1 "Campaign Info" at bounding box center [294, 68] width 361 height 21
drag, startPoint x: 307, startPoint y: 350, endPoint x: 0, endPoint y: 356, distance: 307.0
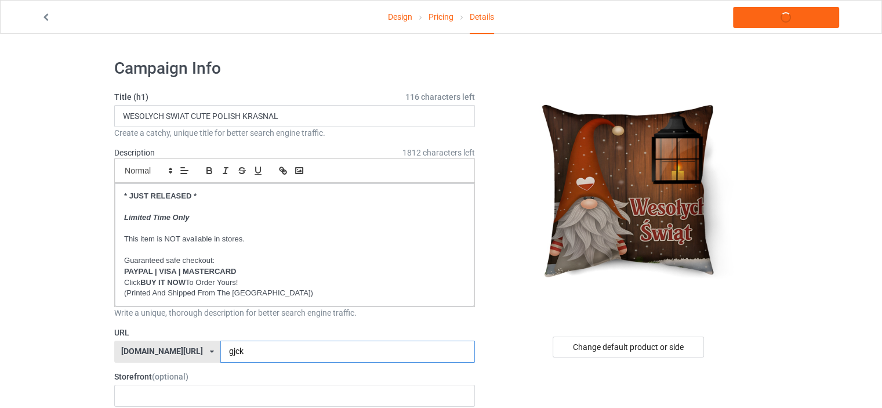
type input "gjck"
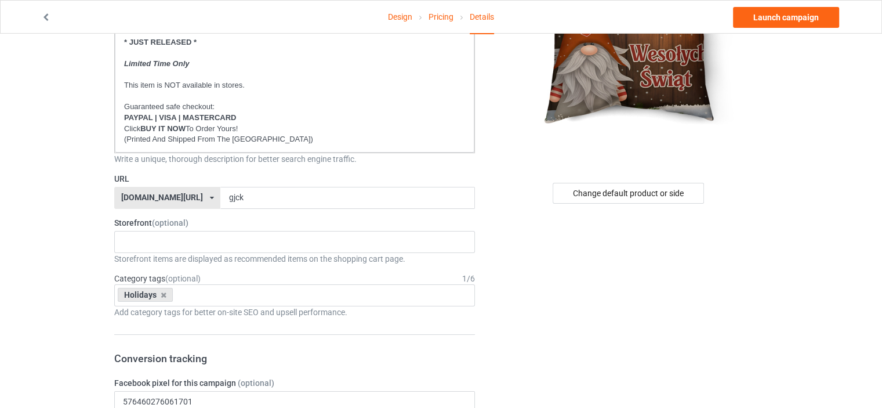
scroll to position [174, 0]
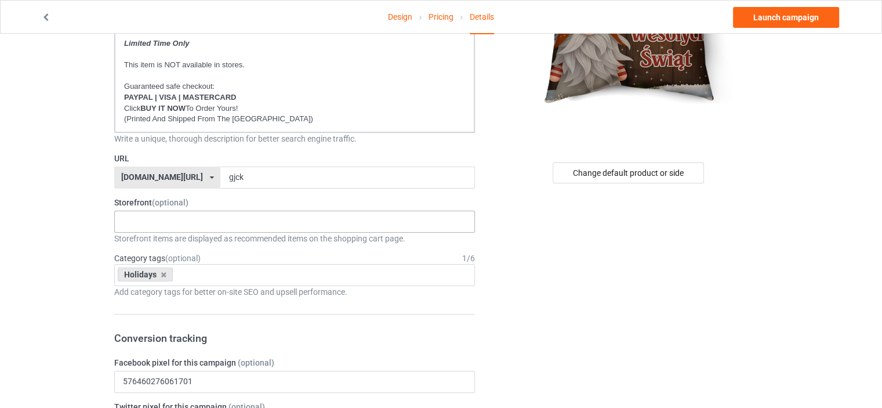
click at [144, 216] on div "No result found" at bounding box center [294, 222] width 361 height 22
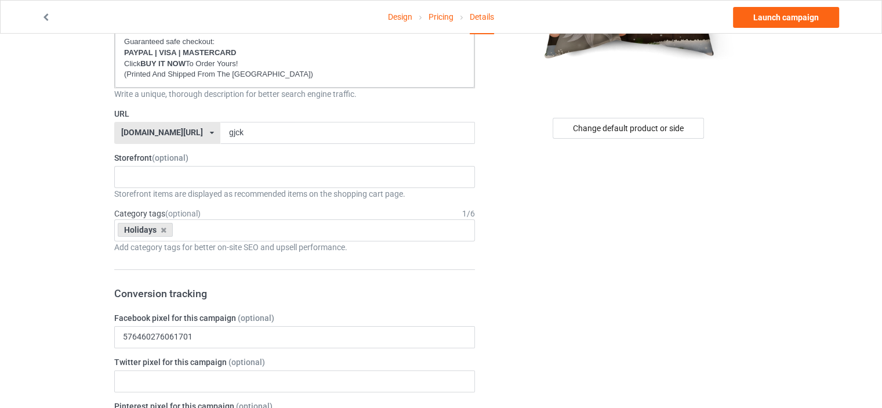
scroll to position [290, 0]
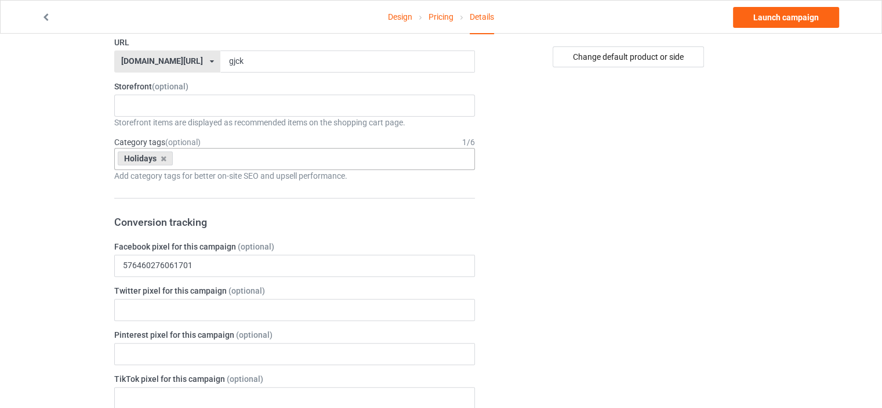
click at [186, 158] on input "text" at bounding box center [185, 159] width 18 height 10
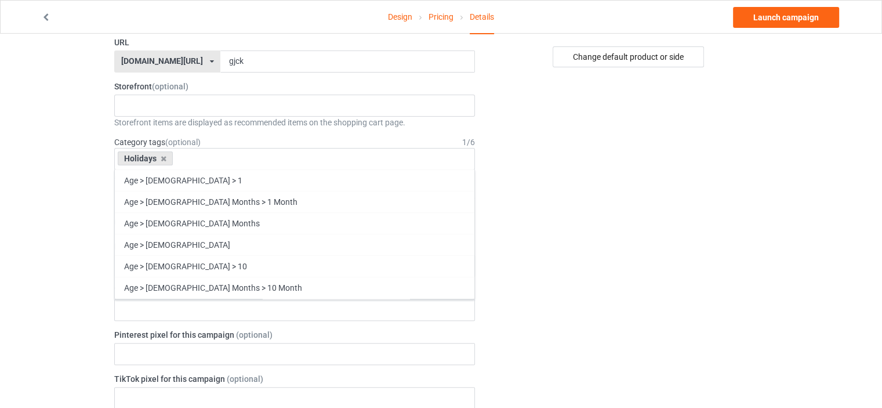
click at [2, 115] on div "Design Pricing Details Launch campaign Campaign Info Title (h1) 116 characters …" at bounding box center [441, 382] width 882 height 1277
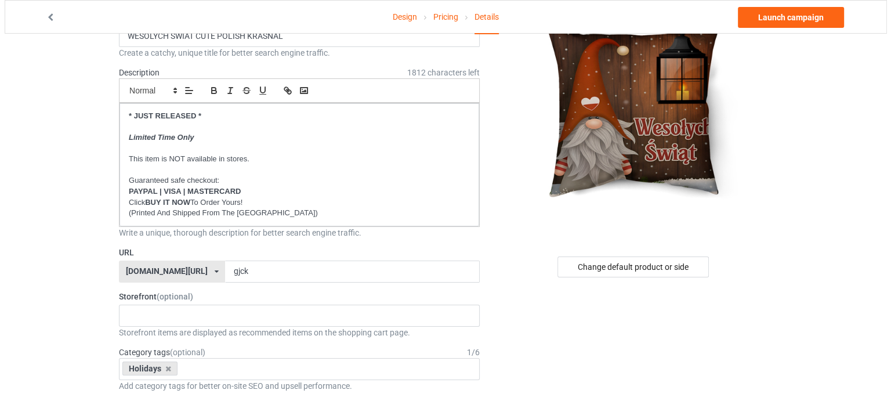
scroll to position [0, 0]
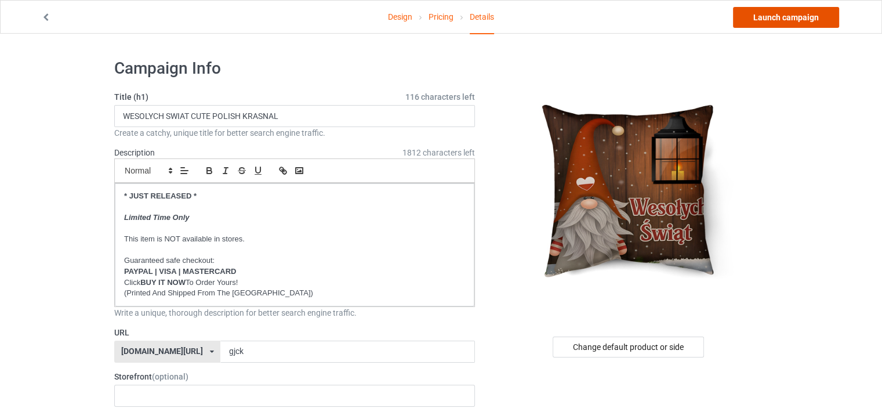
click at [798, 16] on link "Launch campaign" at bounding box center [786, 17] width 106 height 21
